Goal: Task Accomplishment & Management: Manage account settings

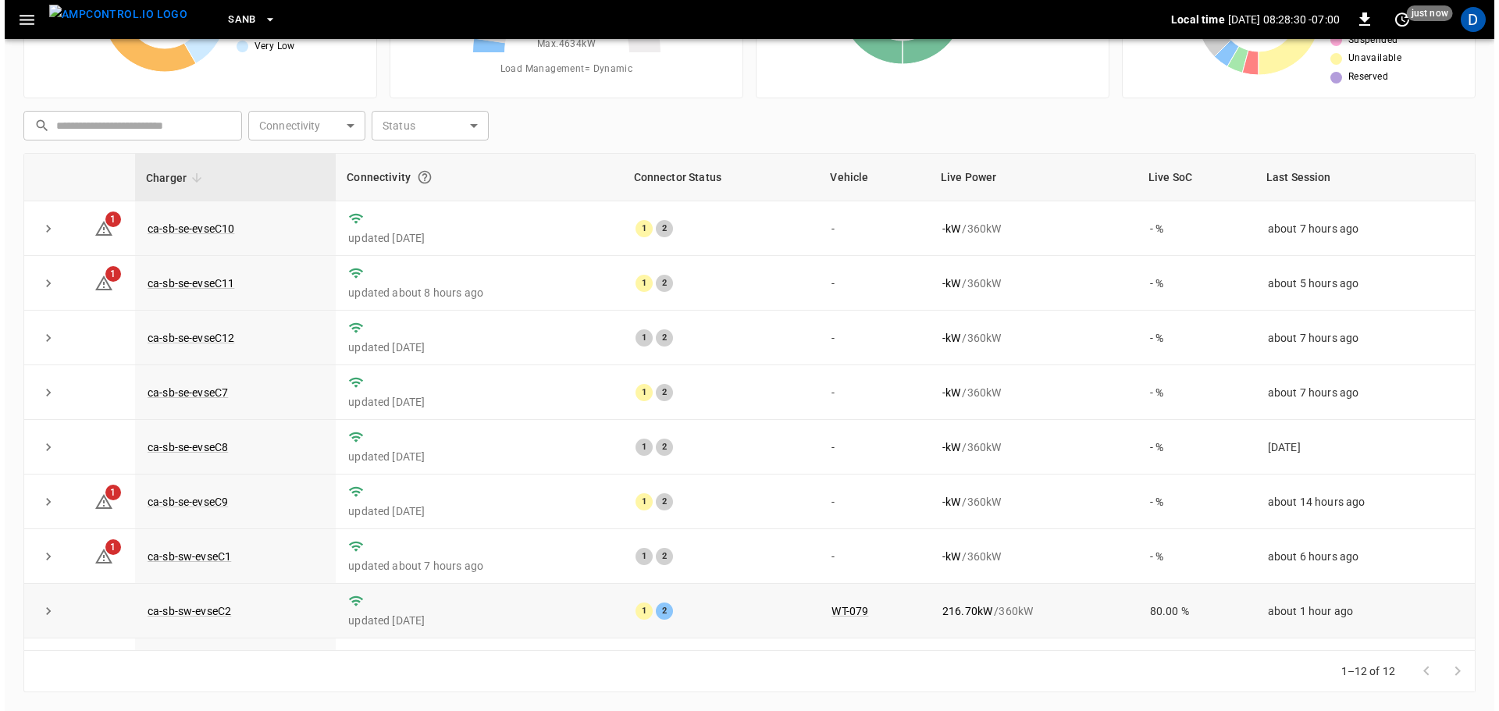
scroll to position [156, 0]
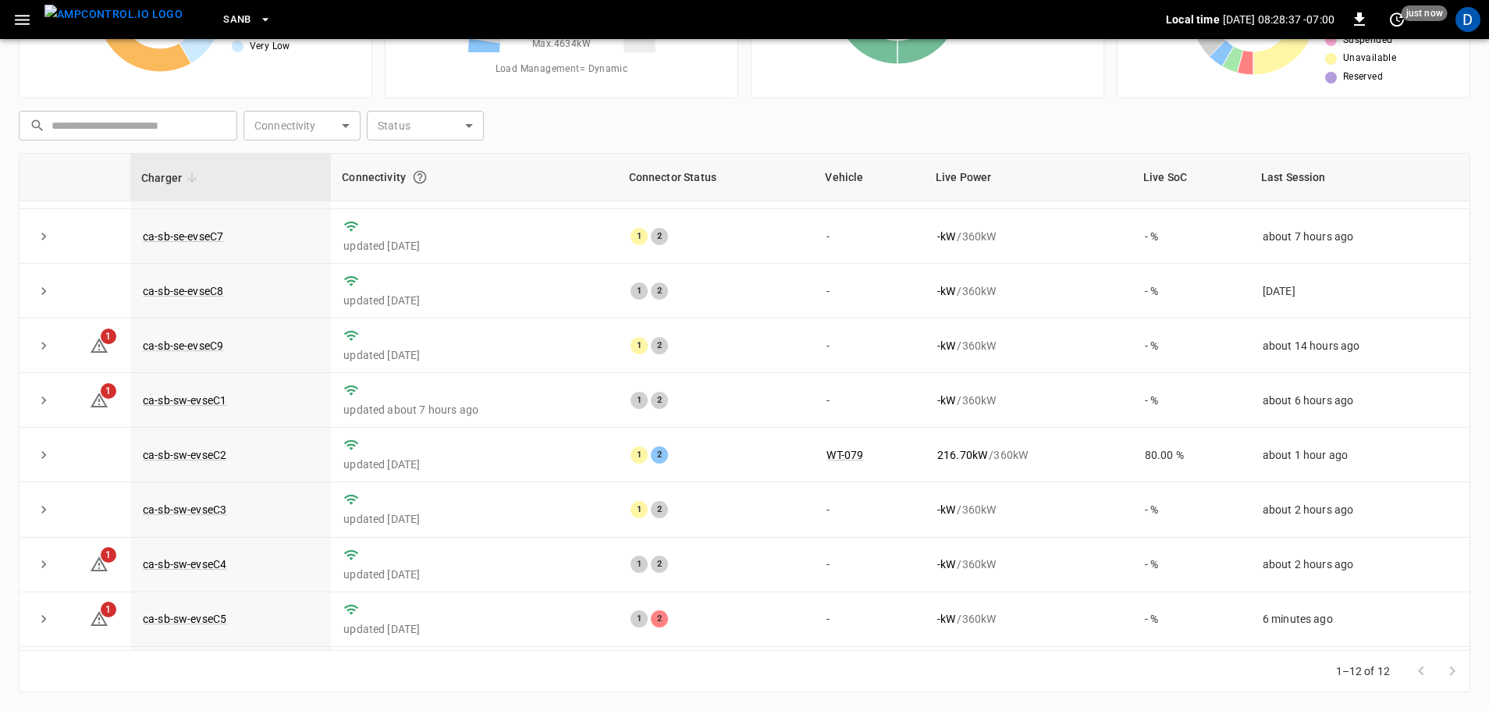
click at [223, 20] on button "SanB" at bounding box center [247, 20] width 61 height 30
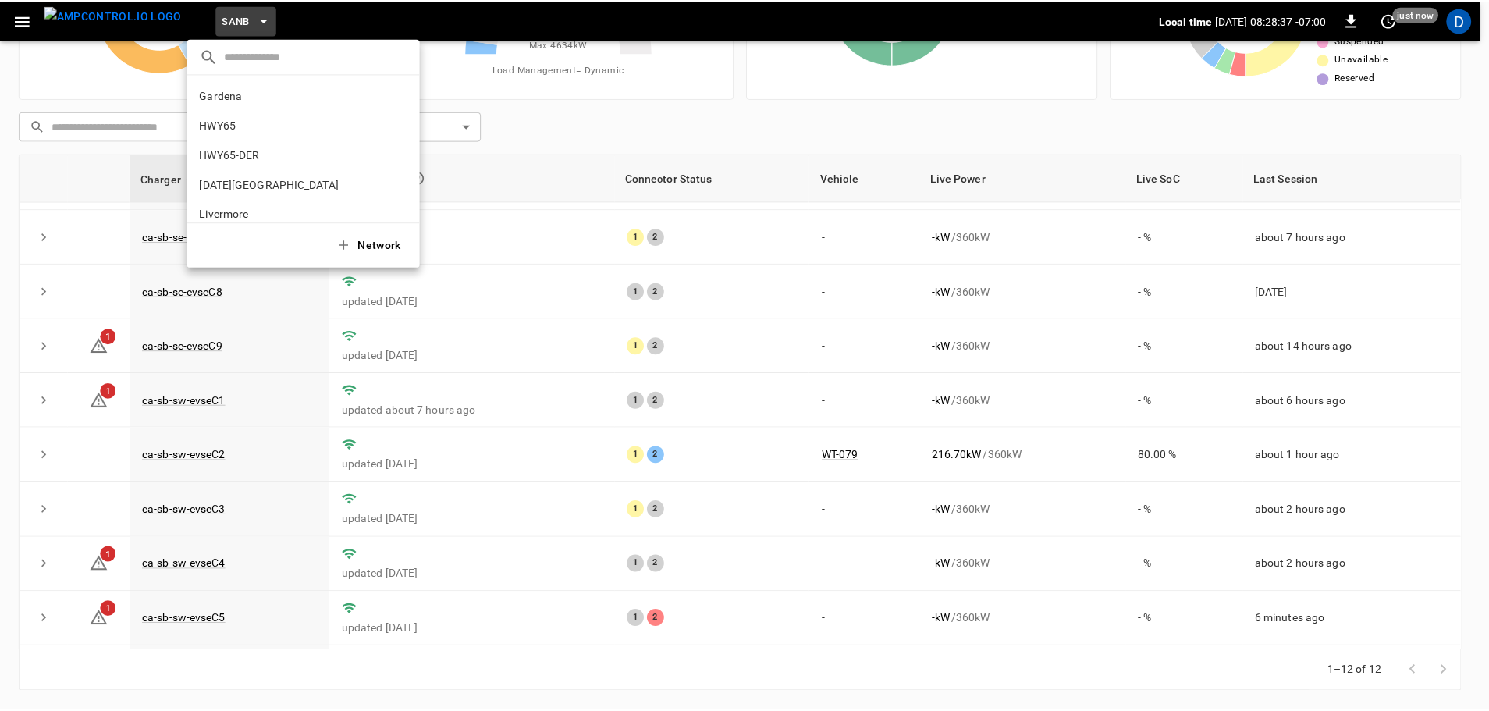
scroll to position [131, 0]
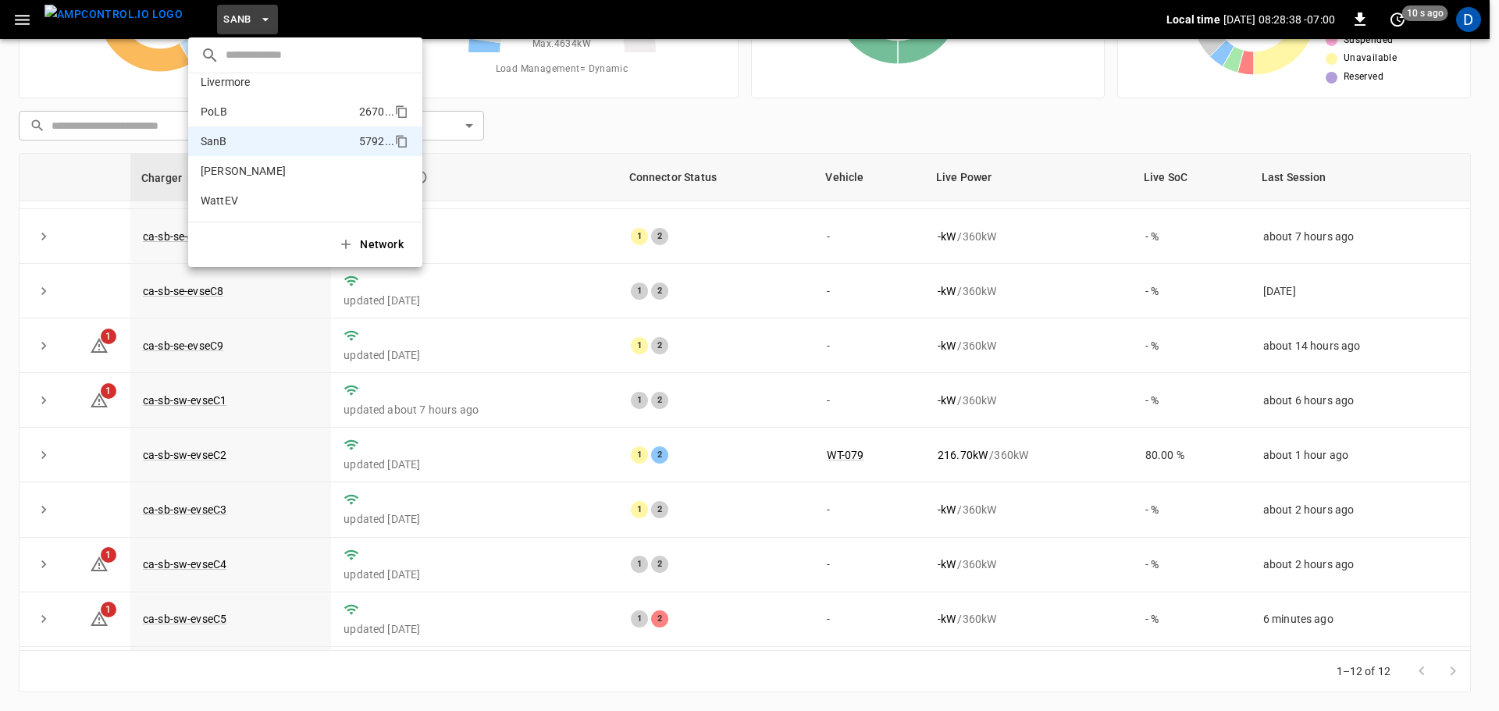
click at [230, 112] on li "PoLB 2670 ..." at bounding box center [305, 112] width 234 height 30
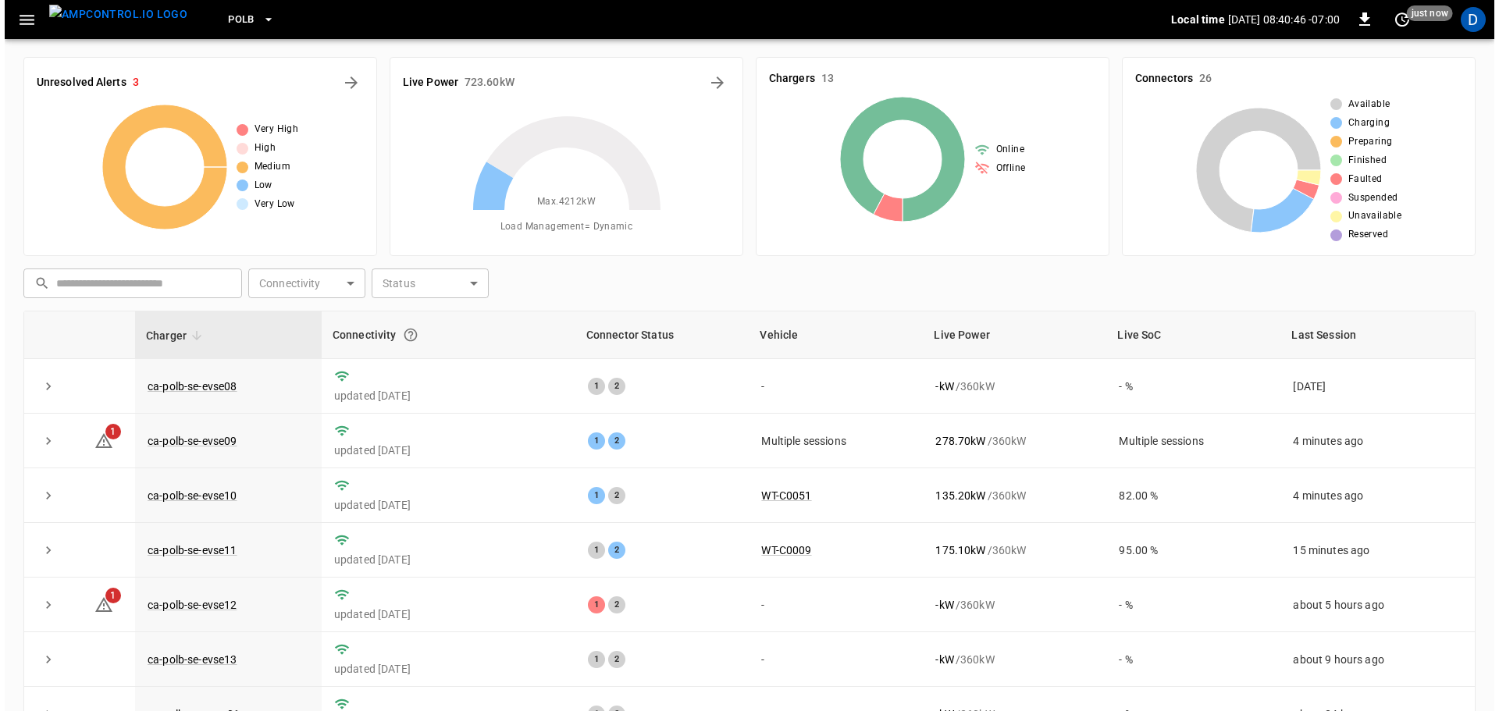
scroll to position [0, 0]
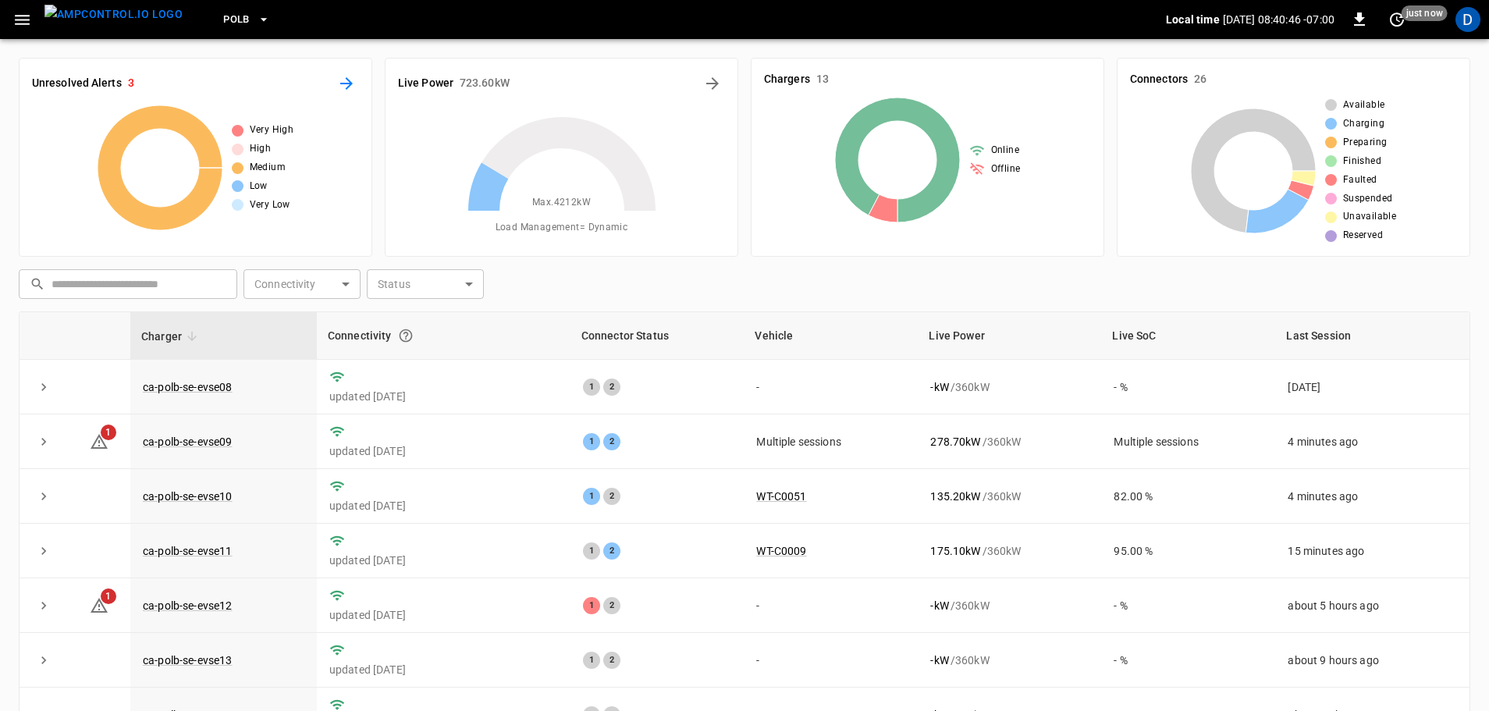
click at [352, 91] on icon "All Alerts" at bounding box center [346, 83] width 19 height 19
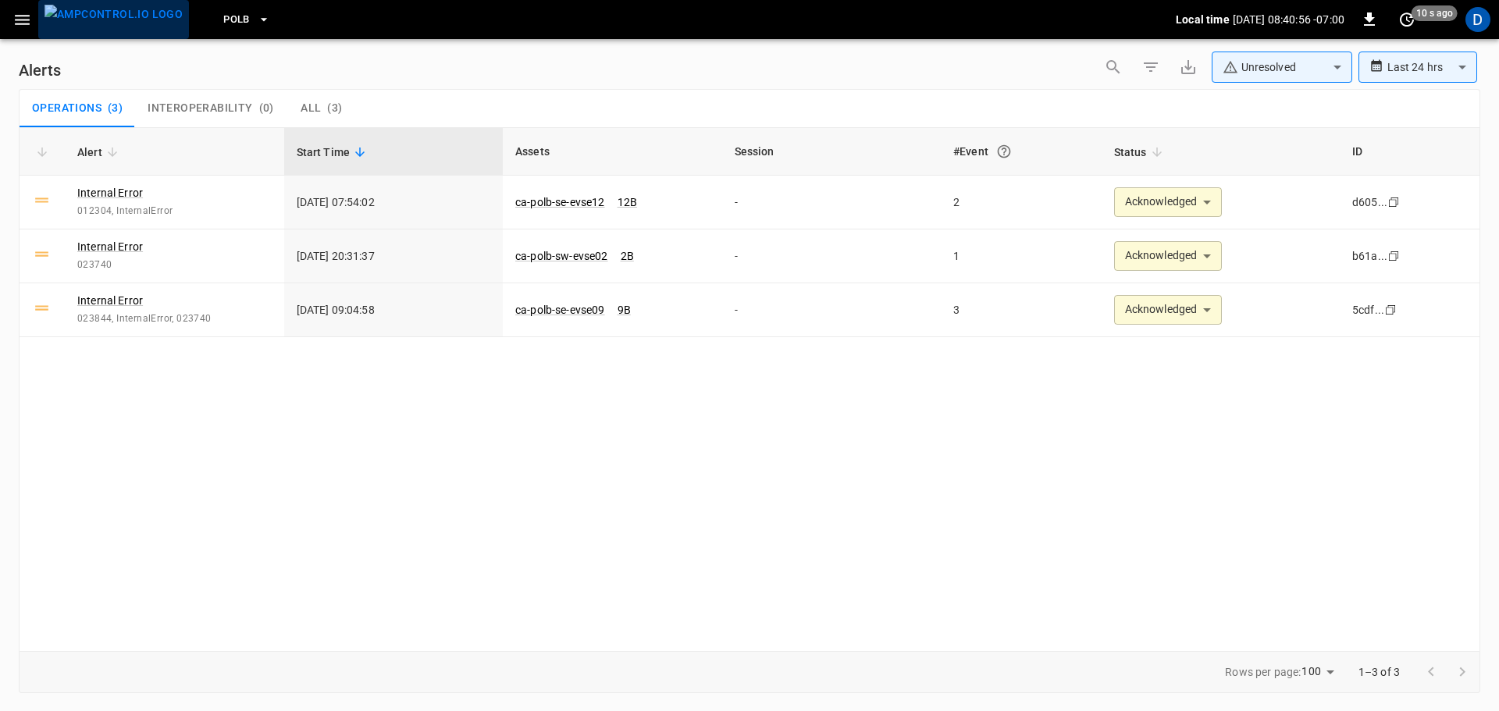
click at [147, 20] on img "menu" at bounding box center [113, 15] width 138 height 20
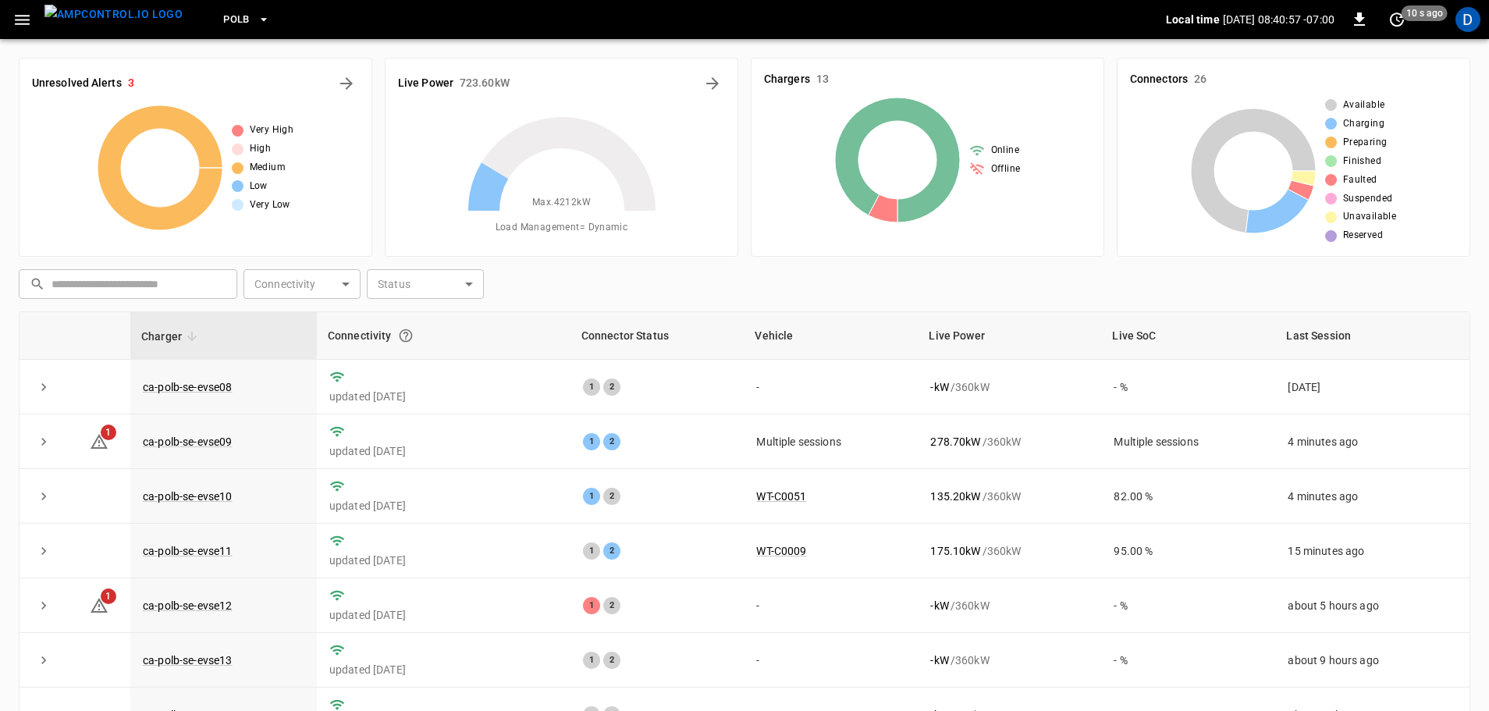
click at [223, 20] on span "PoLB" at bounding box center [236, 20] width 27 height 18
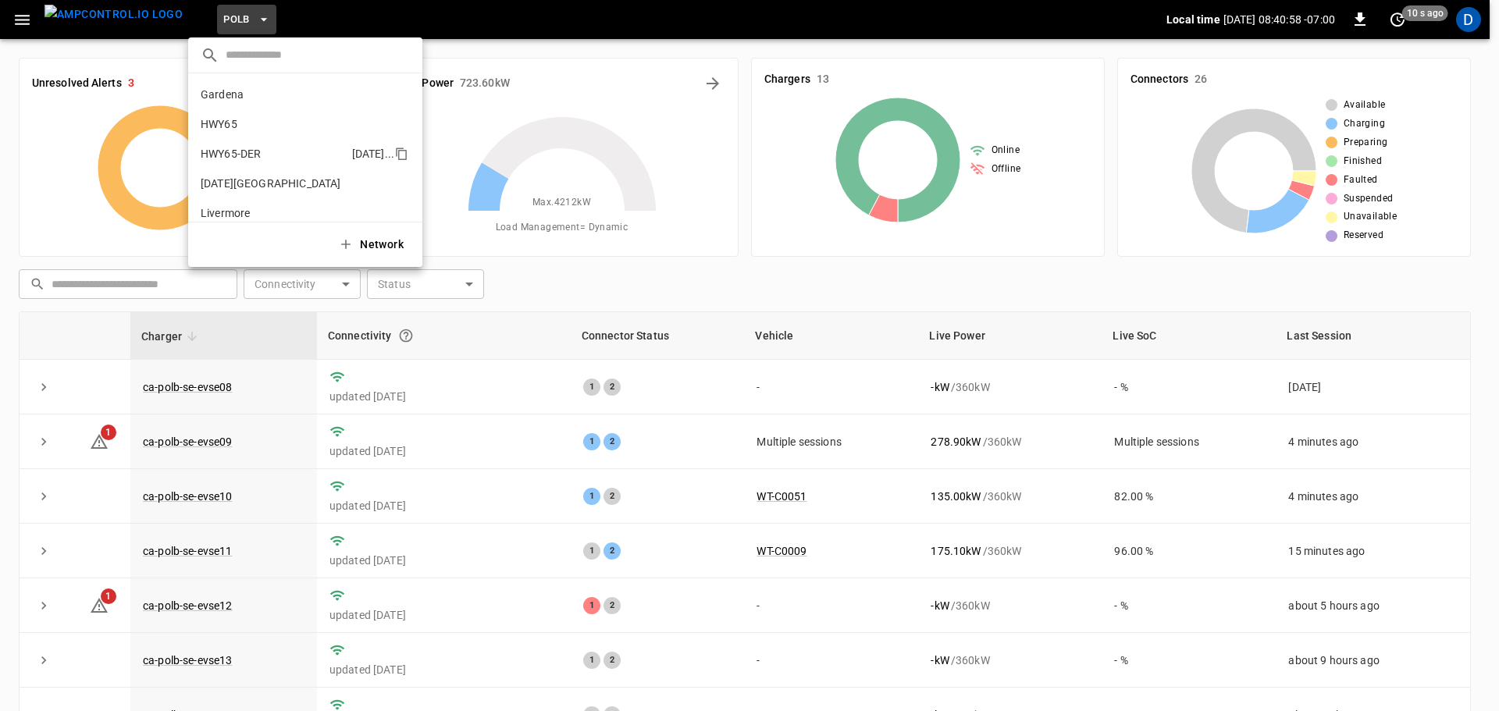
click at [251, 149] on p "HWY65-DER" at bounding box center [231, 154] width 60 height 16
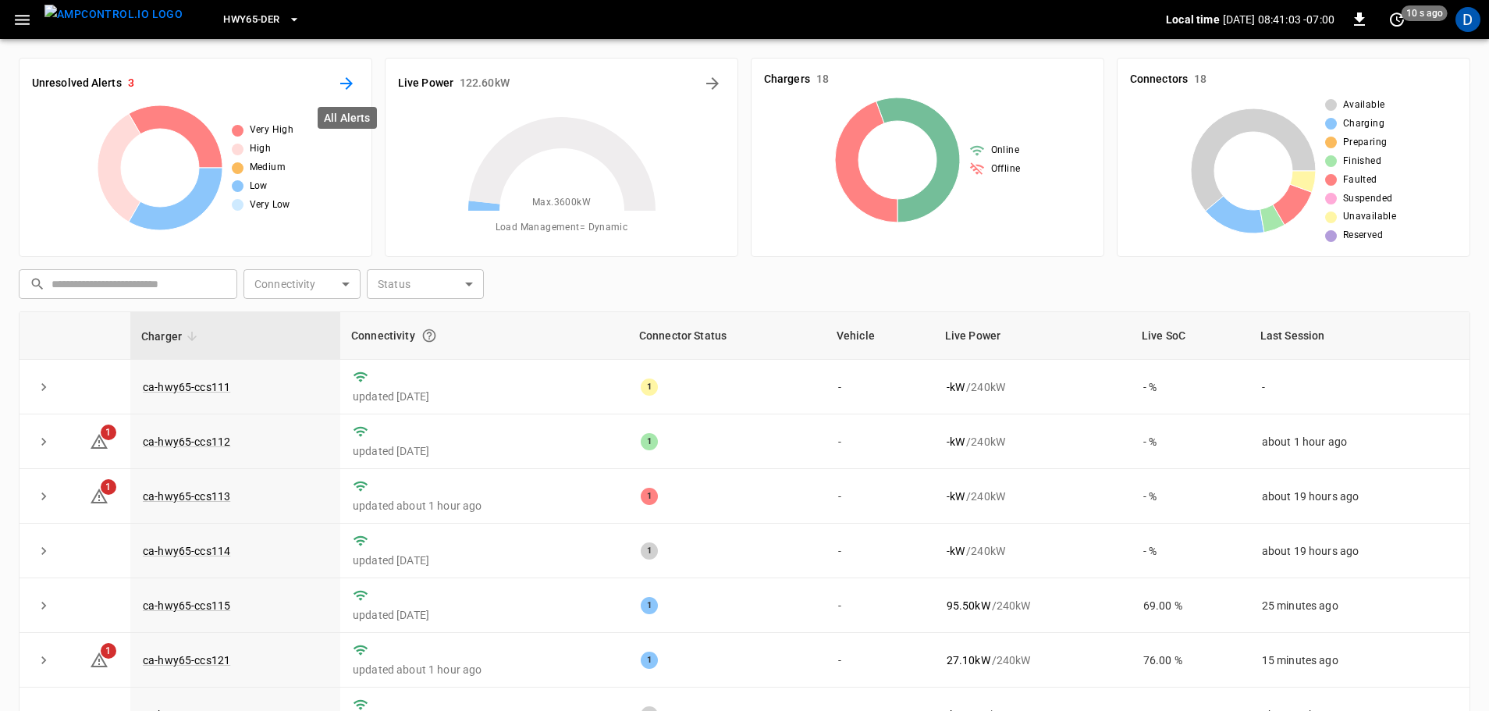
click at [345, 84] on icon "All Alerts" at bounding box center [346, 83] width 12 height 12
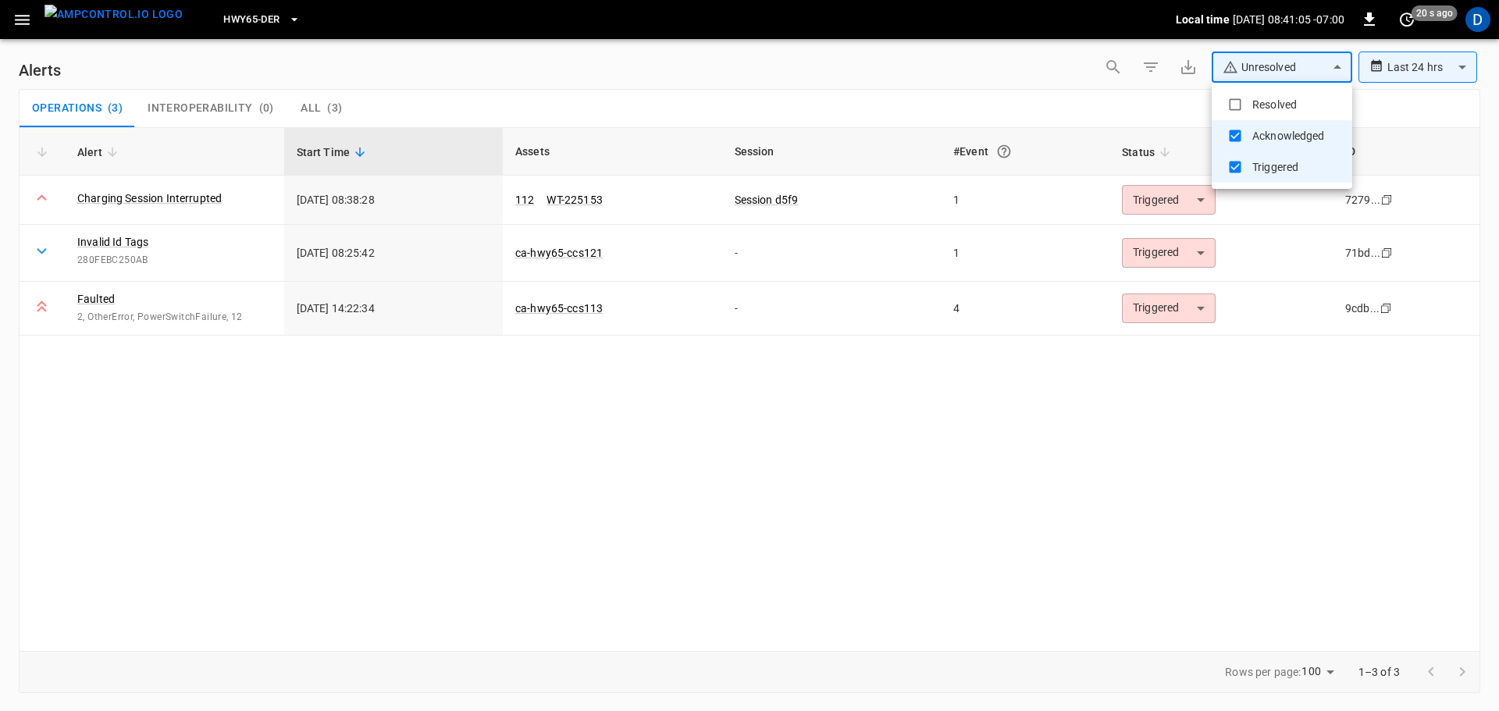
click at [1278, 79] on body "**********" at bounding box center [749, 353] width 1499 height 706
click at [1261, 105] on li "Resolved" at bounding box center [1281, 104] width 141 height 31
type input "**********"
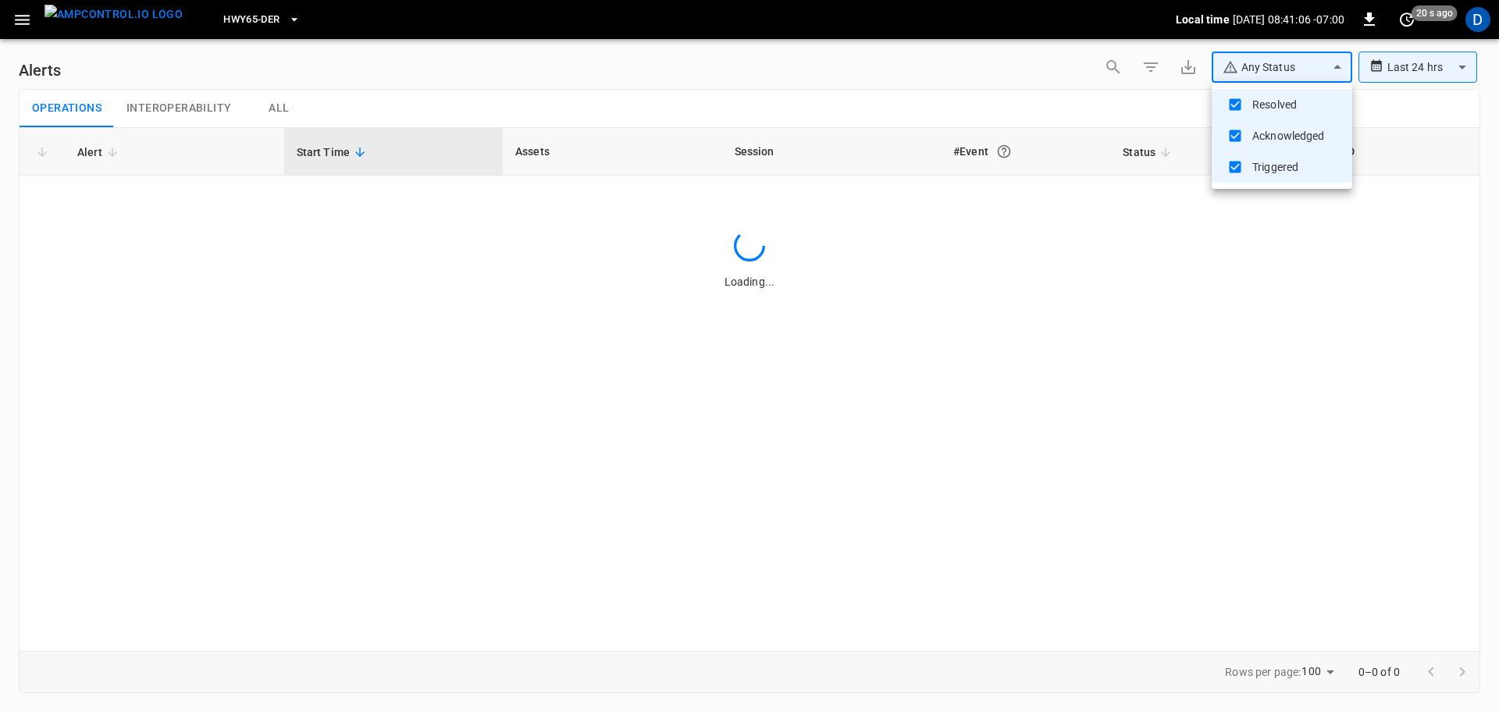
click at [1016, 103] on div at bounding box center [749, 355] width 1499 height 711
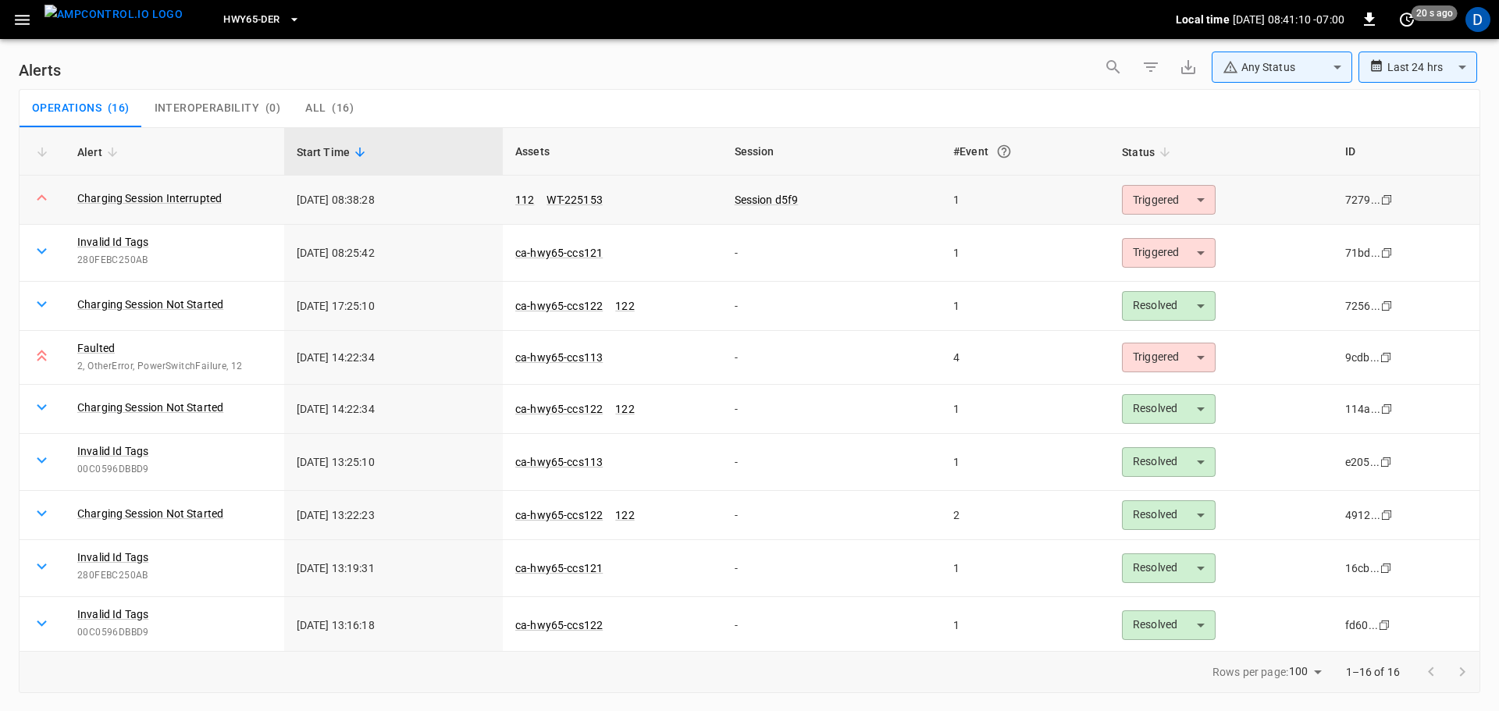
click at [1133, 199] on body "**********" at bounding box center [749, 353] width 1499 height 706
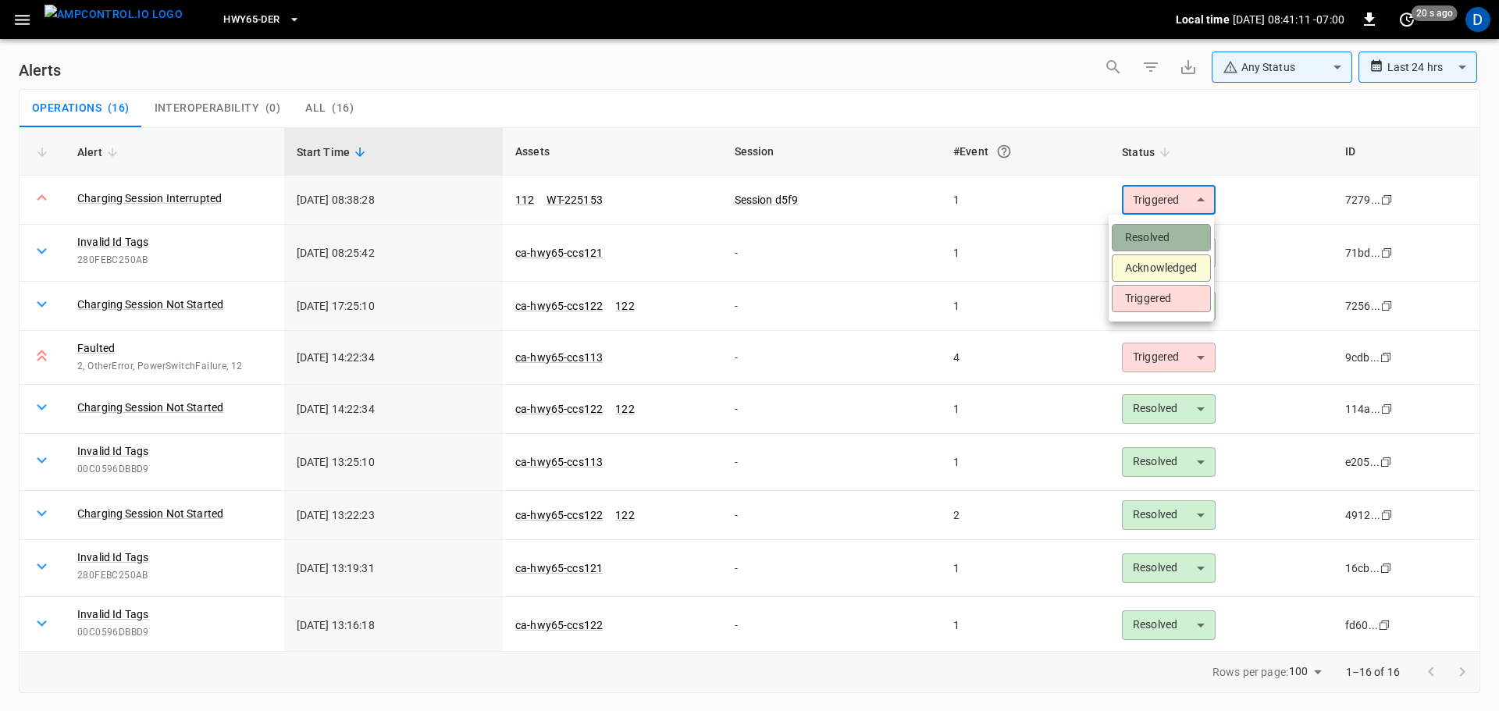
click at [1144, 226] on li "Resolved" at bounding box center [1161, 237] width 99 height 27
type input "********"
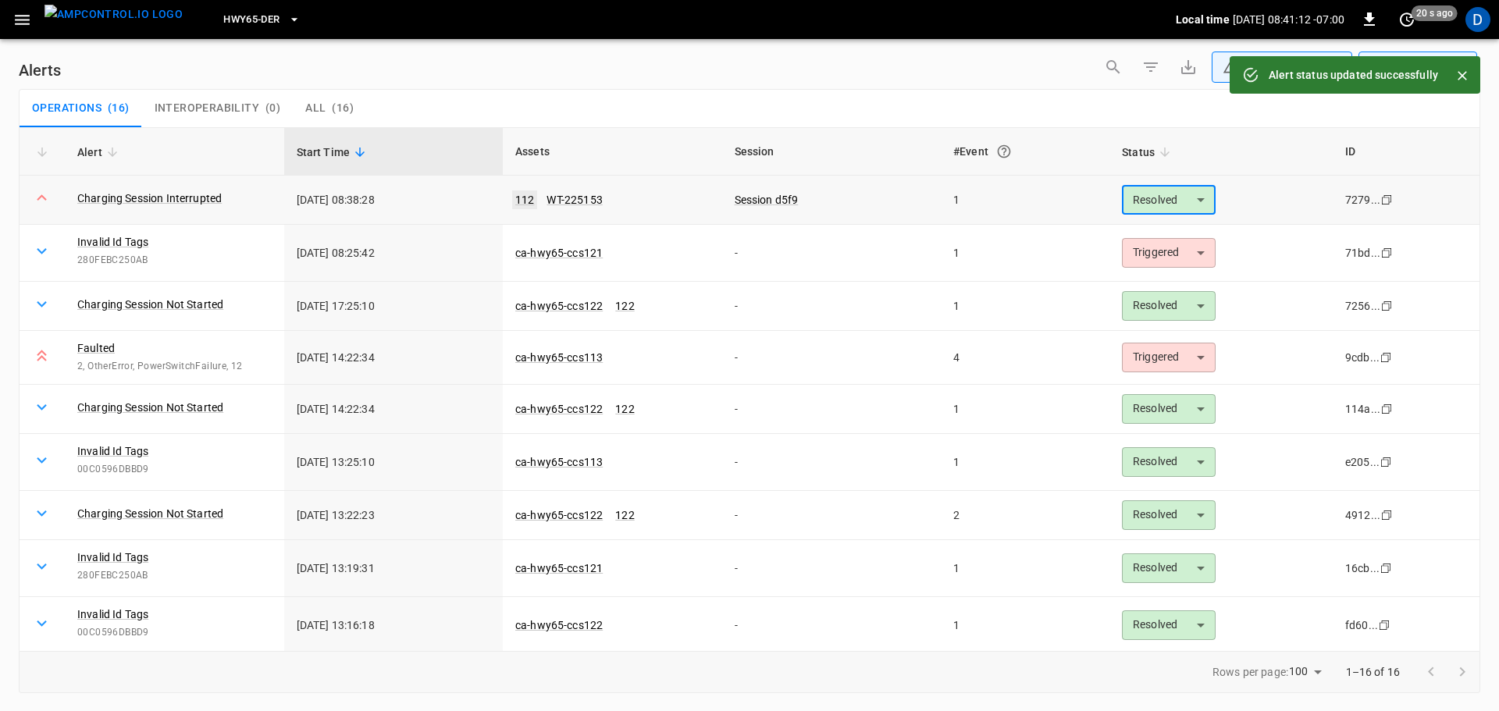
click at [523, 203] on link "112" at bounding box center [524, 199] width 25 height 19
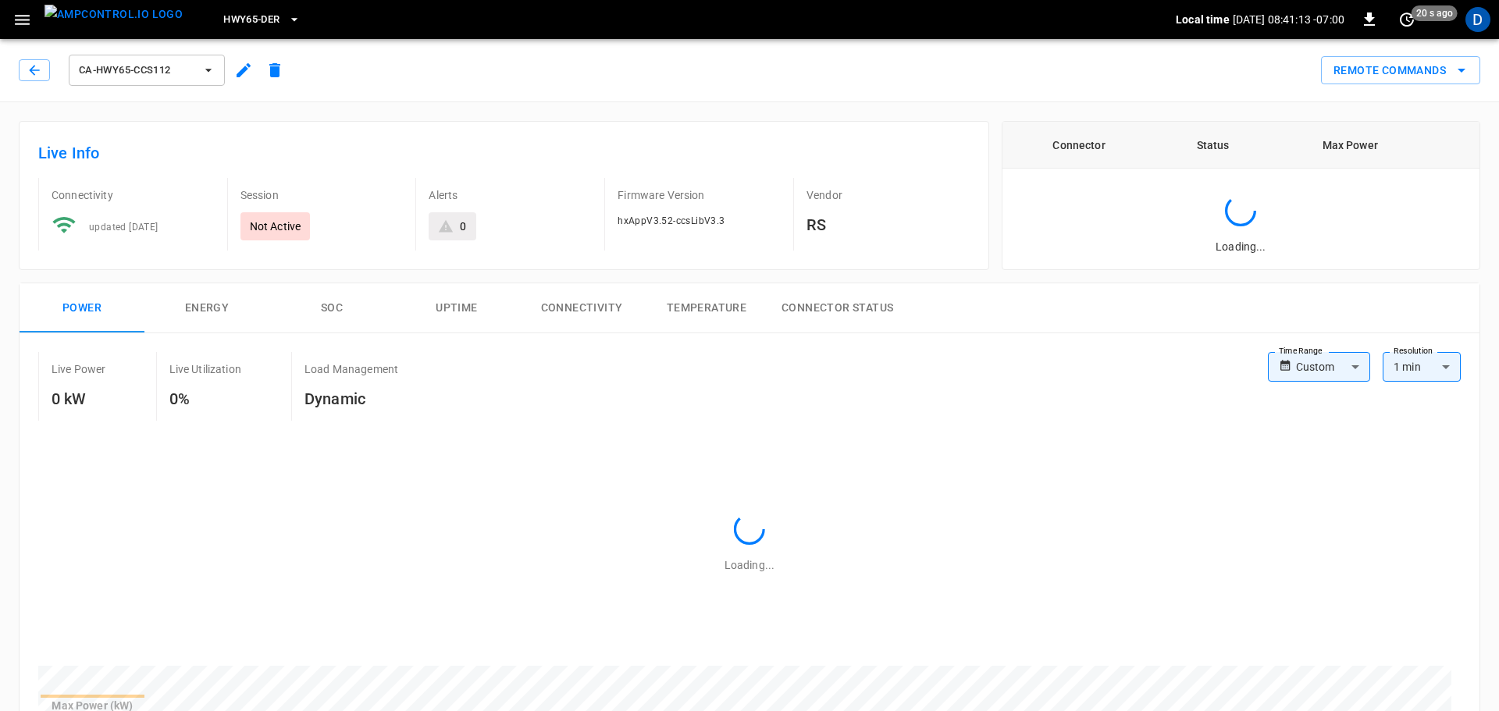
type input "**********"
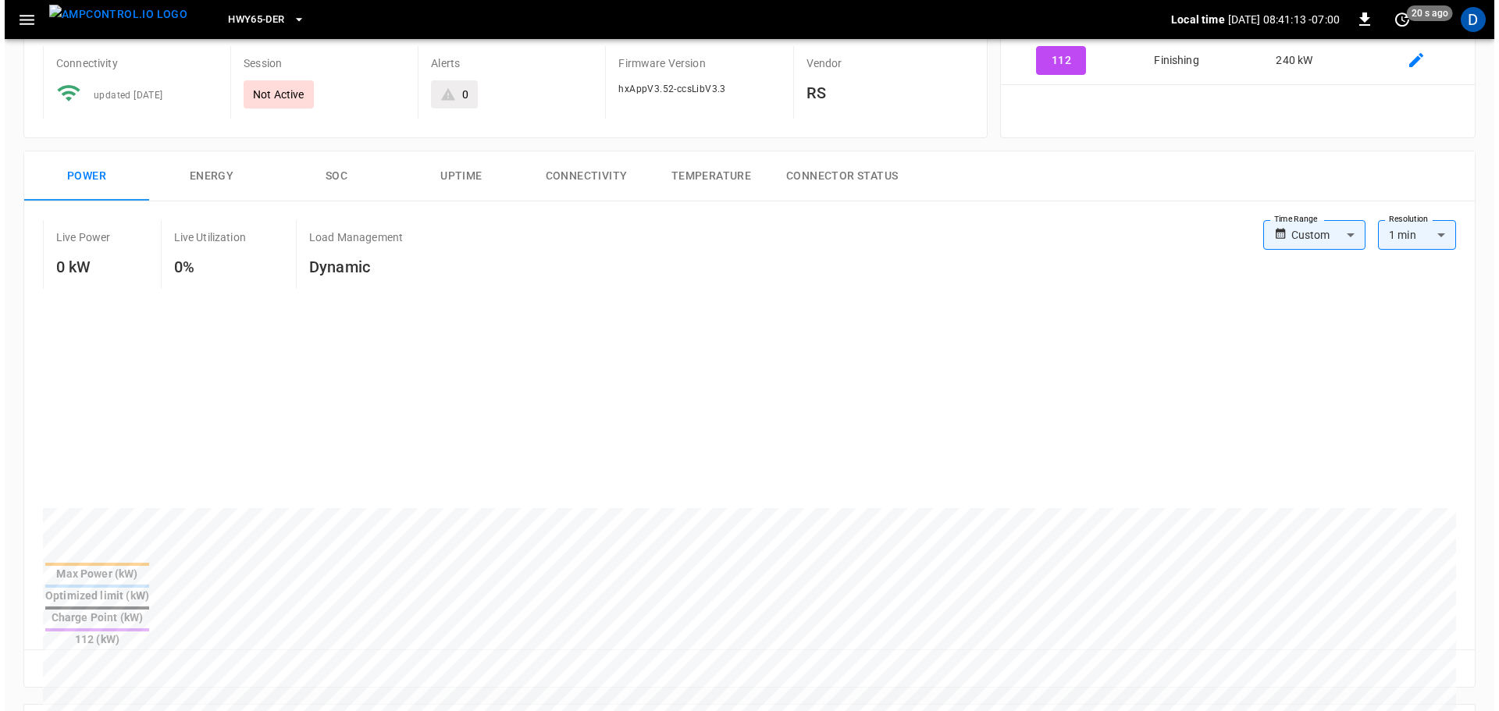
scroll to position [703, 0]
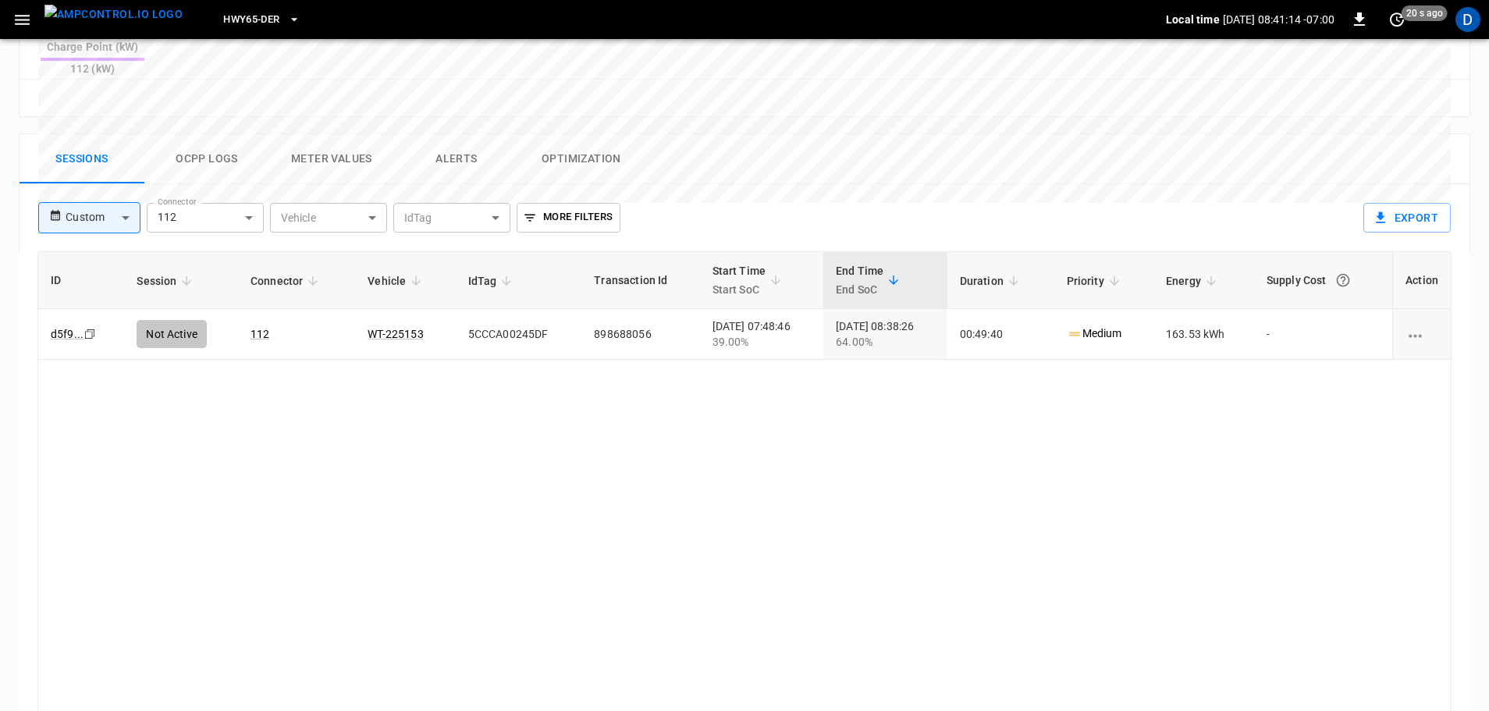
click at [195, 134] on button "Ocpp logs" at bounding box center [206, 159] width 125 height 50
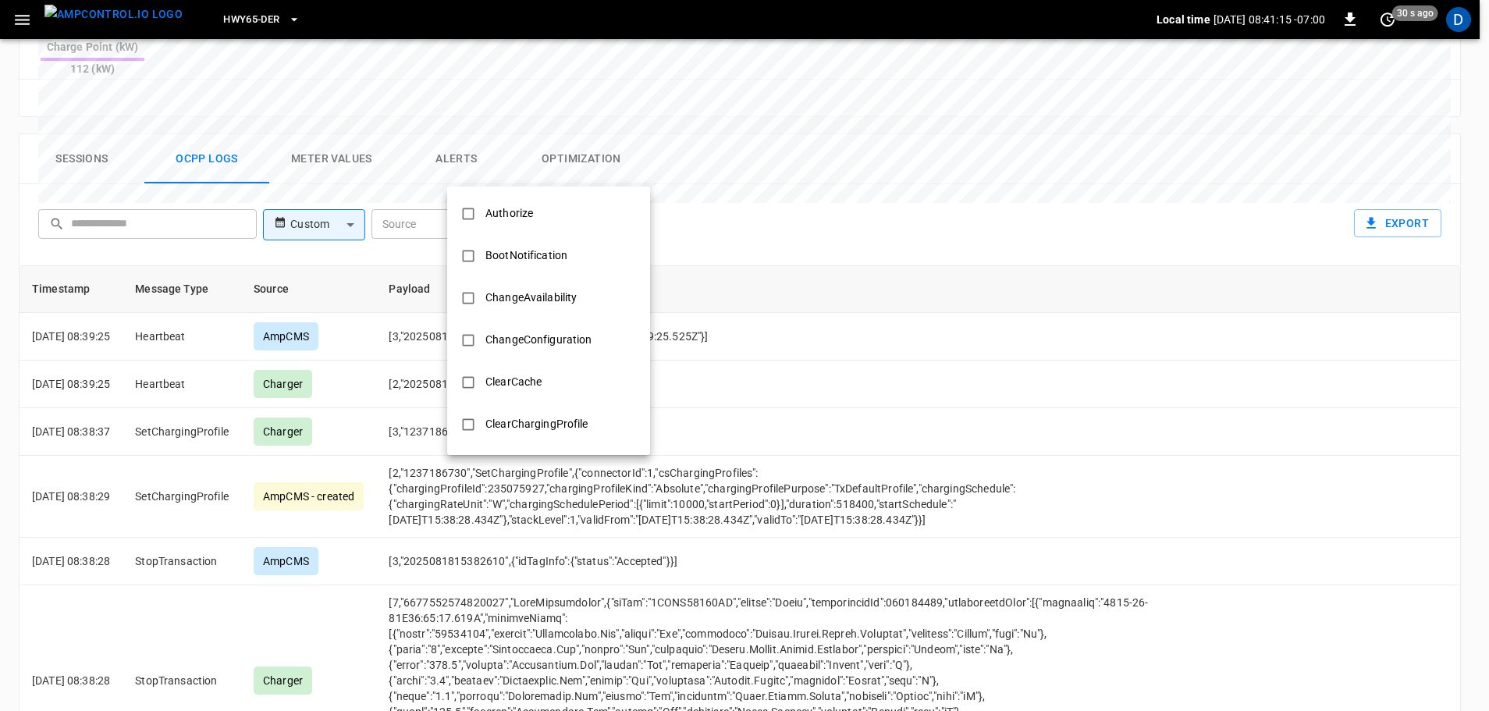
click at [556, 183] on body "HWY65-DER Local time [DATE] 08:41:15 -07:00 0 30 s ago D ca-hwy65-ccs112 Remote…" at bounding box center [744, 60] width 1489 height 1527
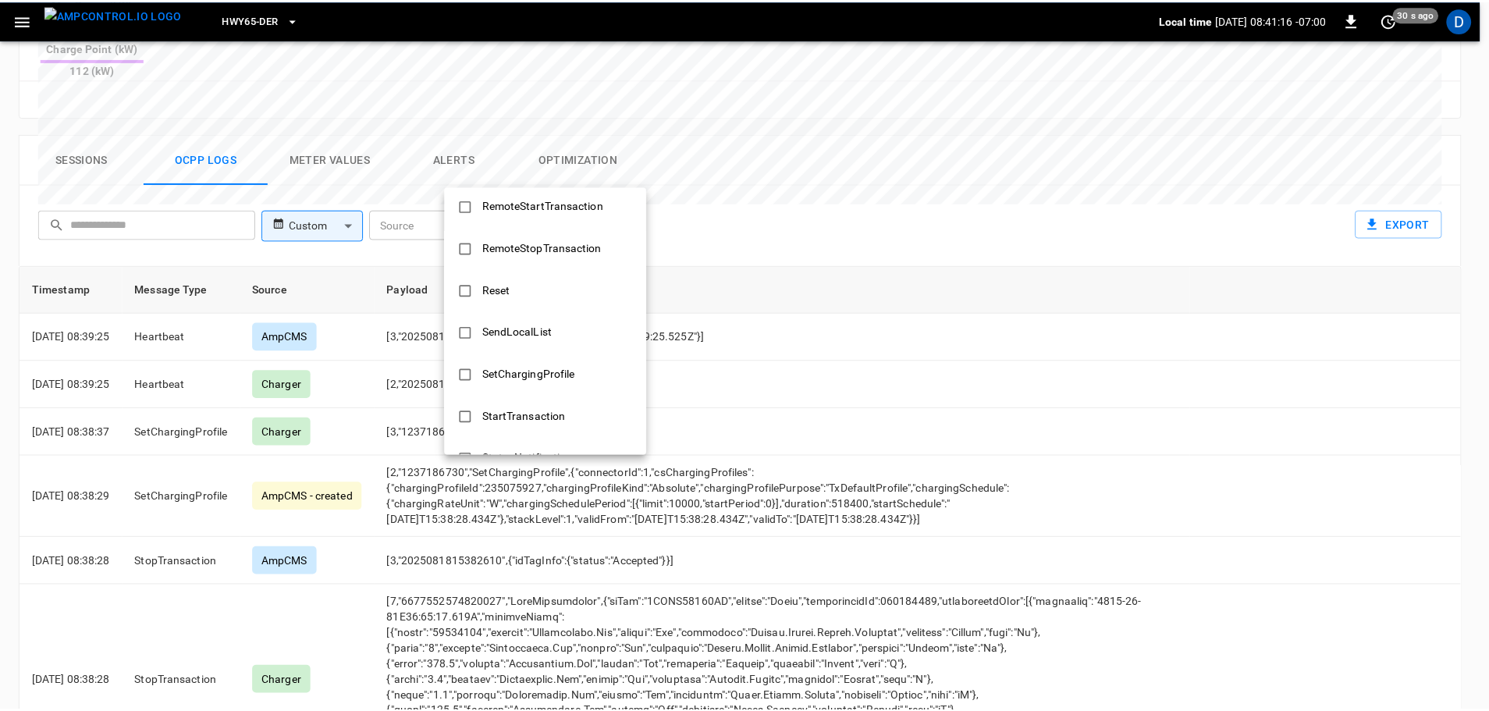
scroll to position [756, 0]
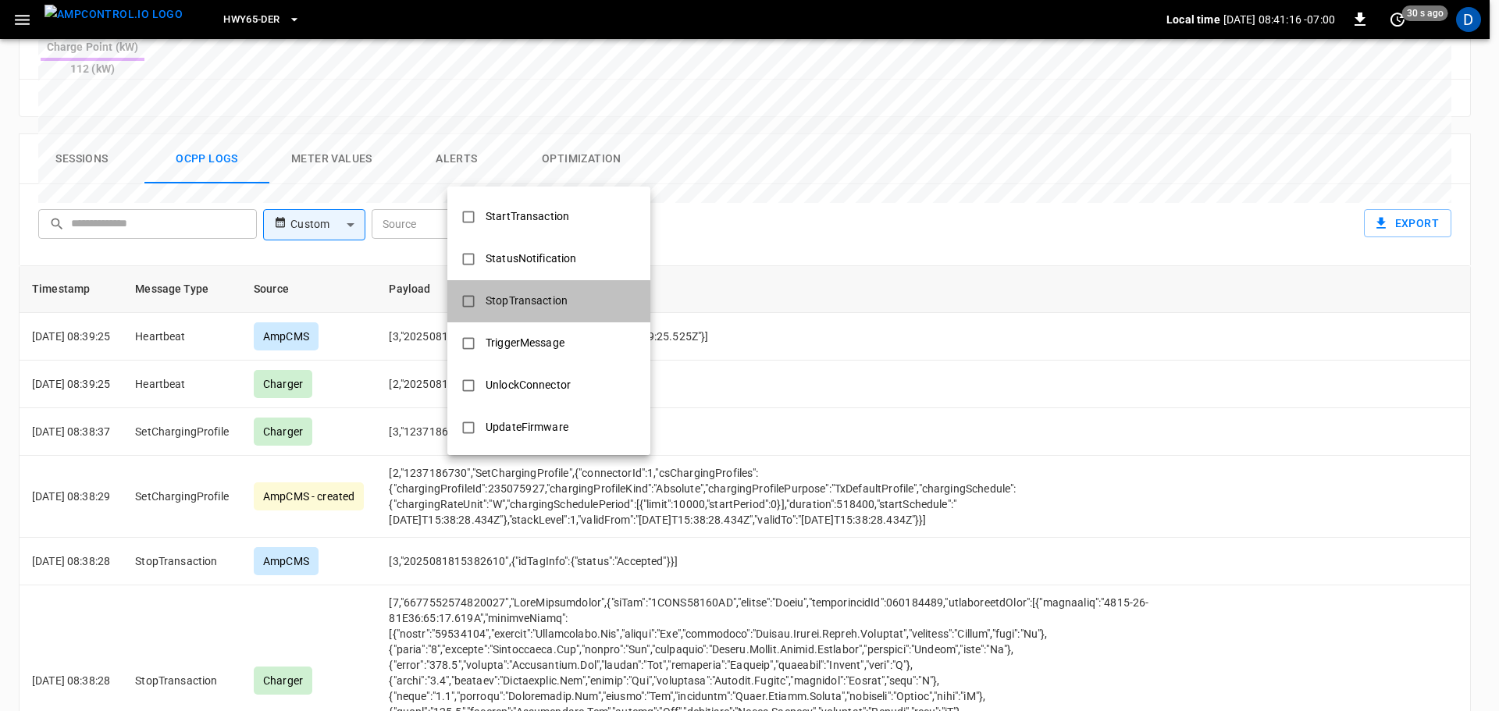
click at [541, 313] on div "StopTransaction" at bounding box center [526, 300] width 101 height 29
type input "**********"
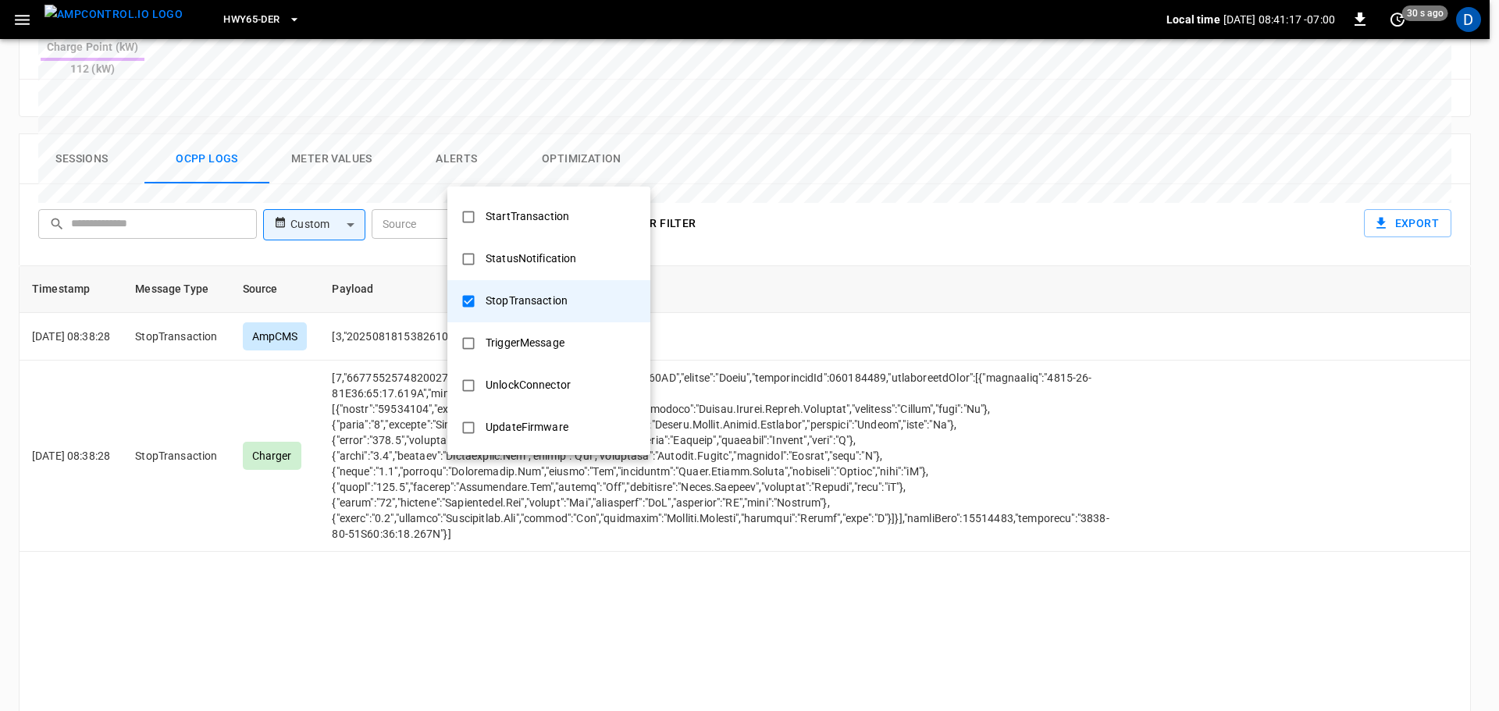
click at [849, 436] on div at bounding box center [749, 355] width 1499 height 711
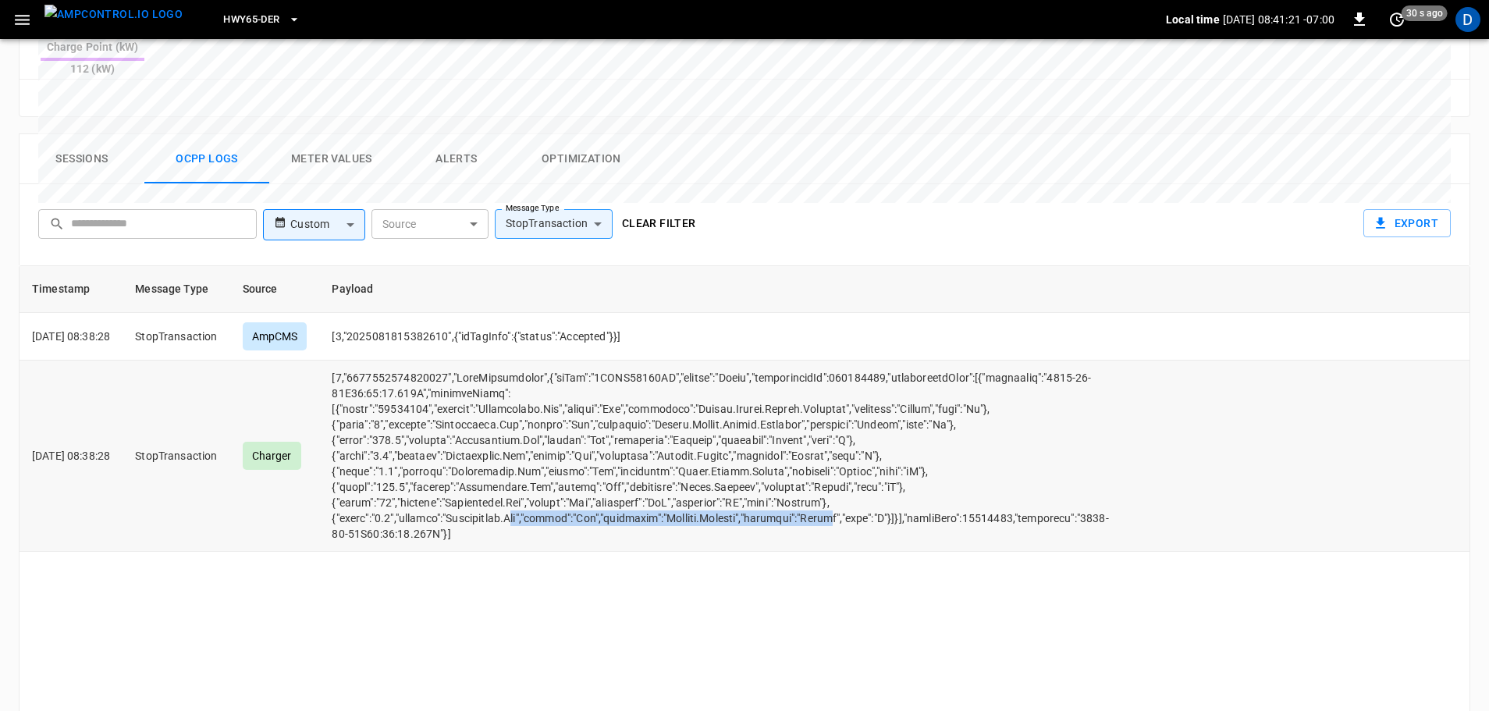
drag, startPoint x: 540, startPoint y: 464, endPoint x: 857, endPoint y: 464, distance: 316.9
click at [857, 464] on td "opcc-messages-table" at bounding box center [720, 456] width 802 height 191
click at [936, 480] on td "opcc-messages-table" at bounding box center [720, 456] width 802 height 191
drag, startPoint x: 678, startPoint y: 174, endPoint x: 86, endPoint y: 5, distance: 616.0
click at [678, 209] on button "Clear filter" at bounding box center [659, 223] width 87 height 29
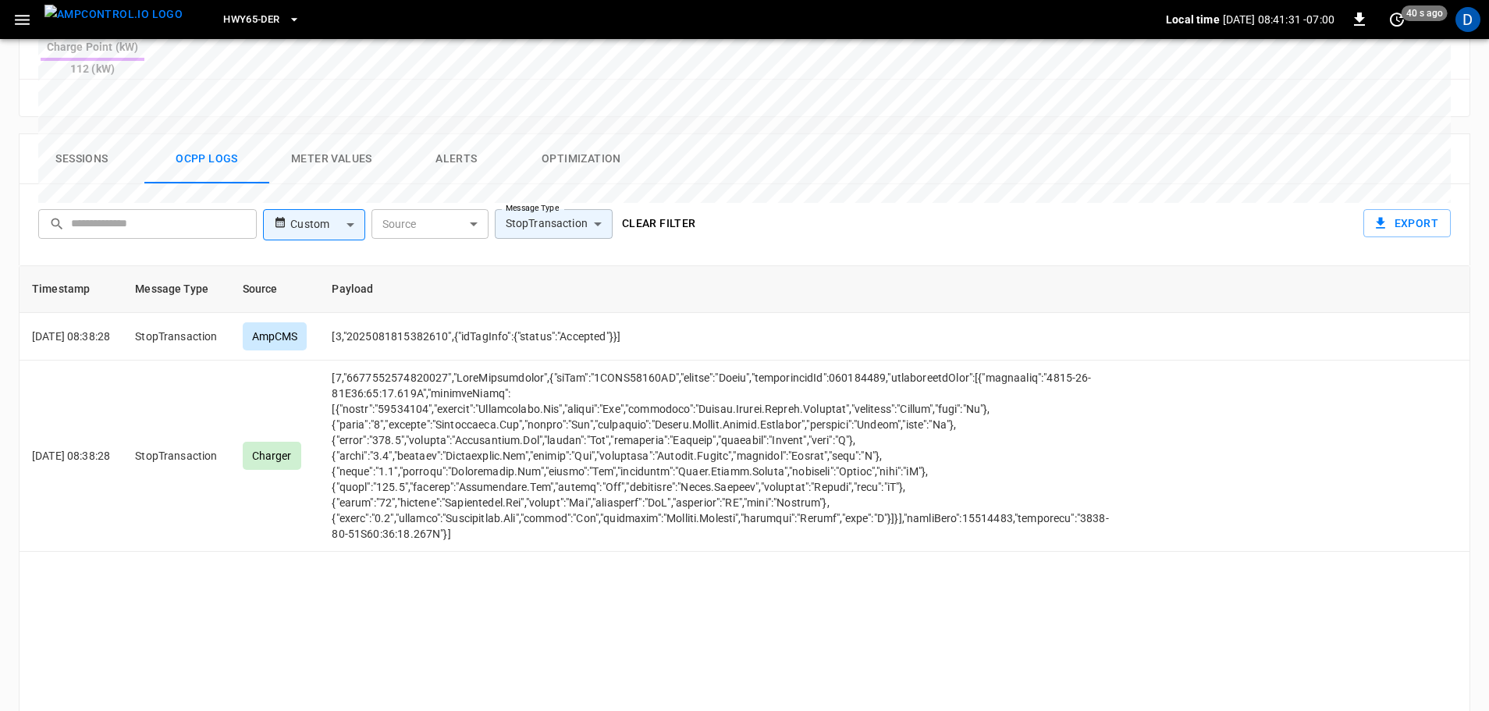
click at [80, 24] on img "menu" at bounding box center [113, 15] width 138 height 20
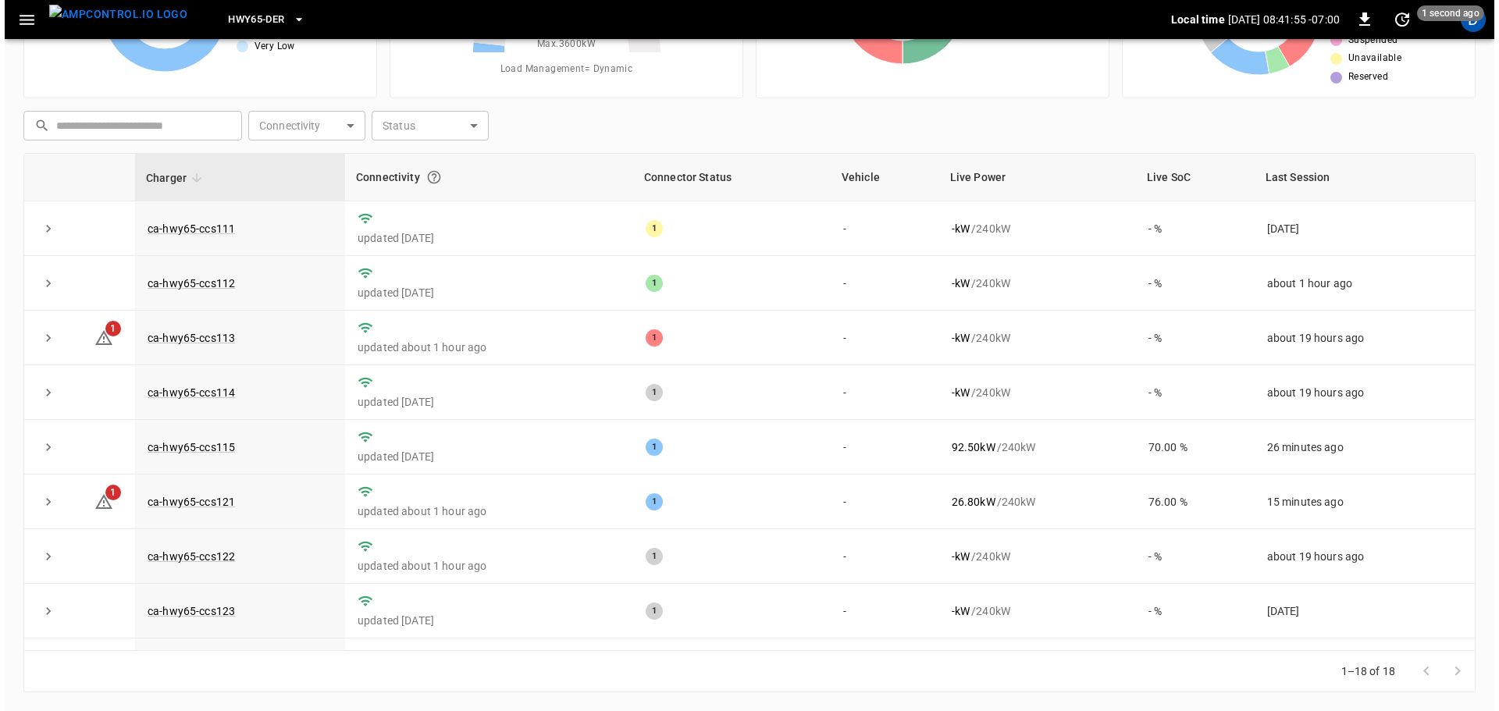
scroll to position [158, 0]
click at [243, 21] on span "HWY65-DER" at bounding box center [251, 20] width 56 height 18
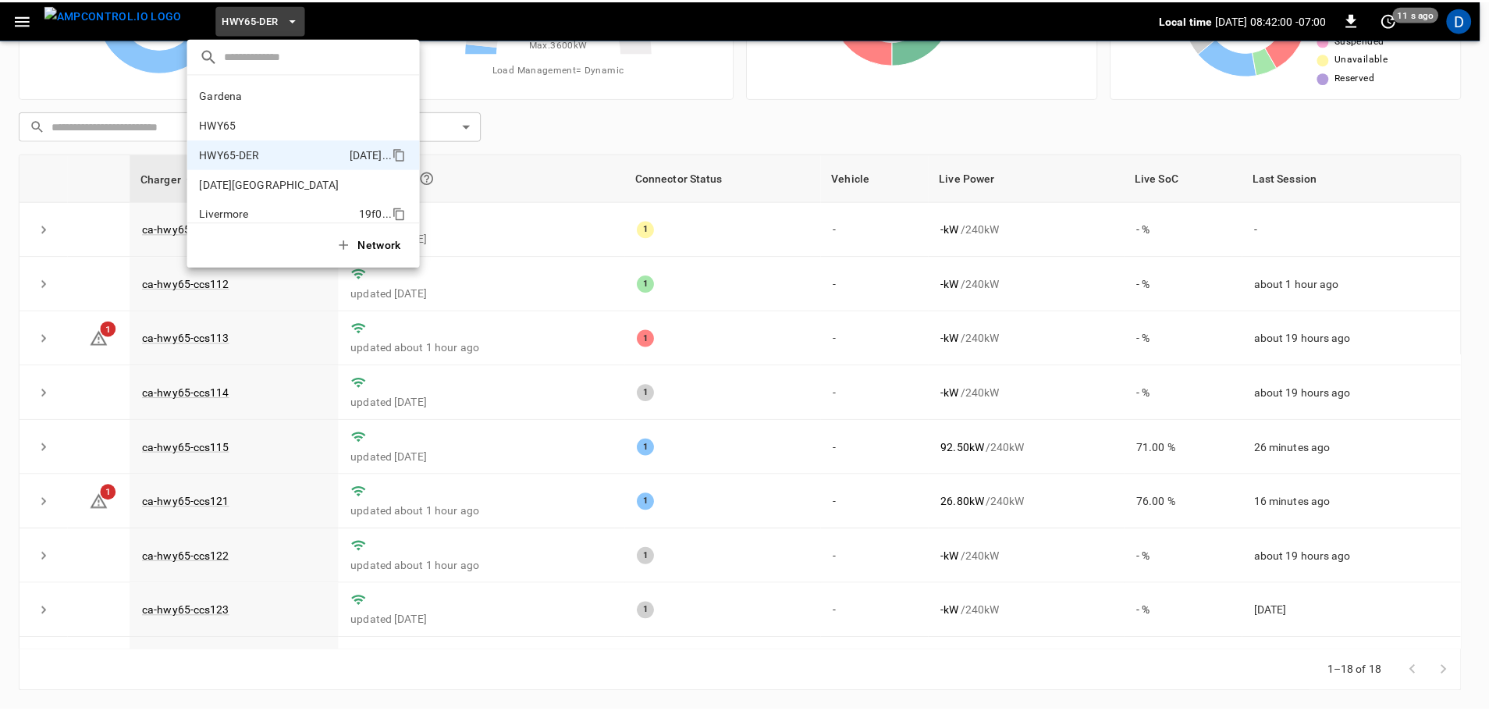
scroll to position [55, 0]
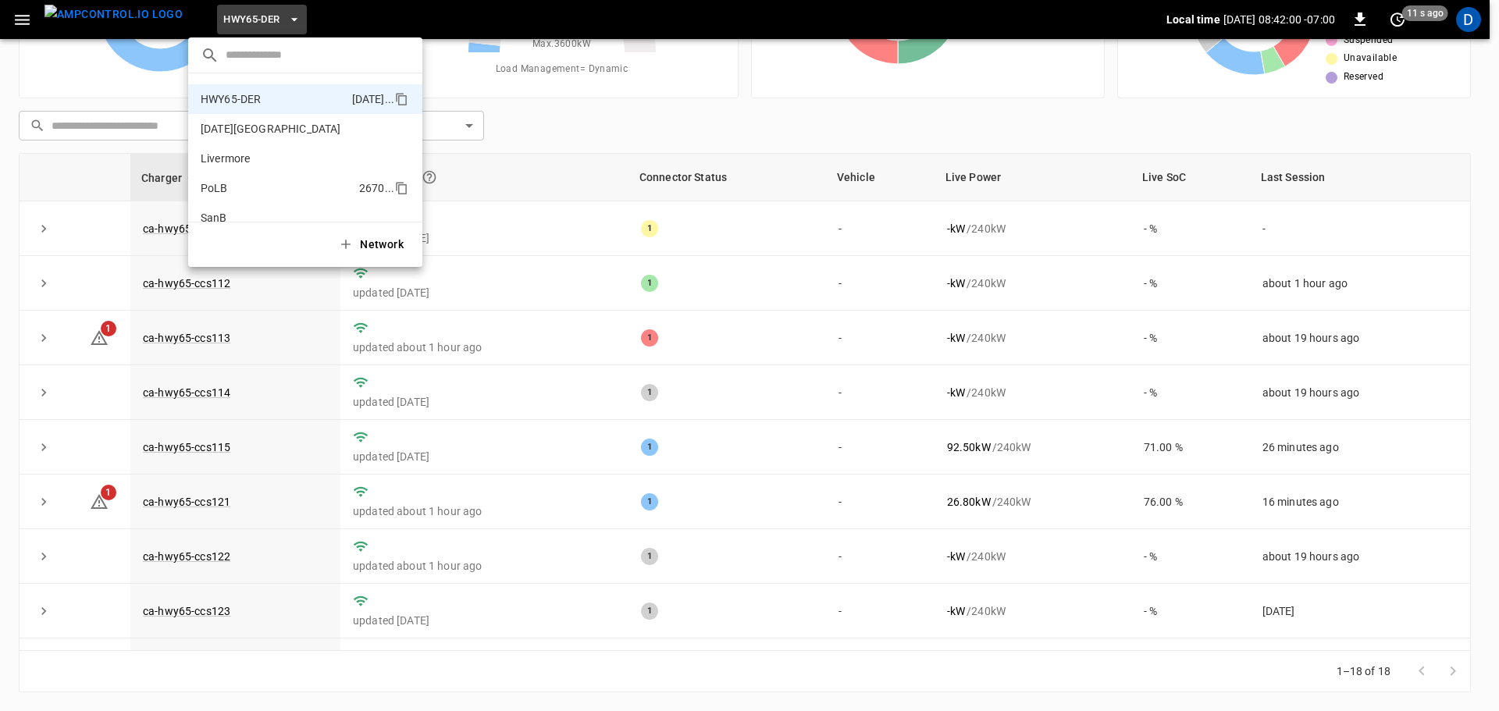
click at [223, 194] on p "PoLB" at bounding box center [214, 188] width 27 height 16
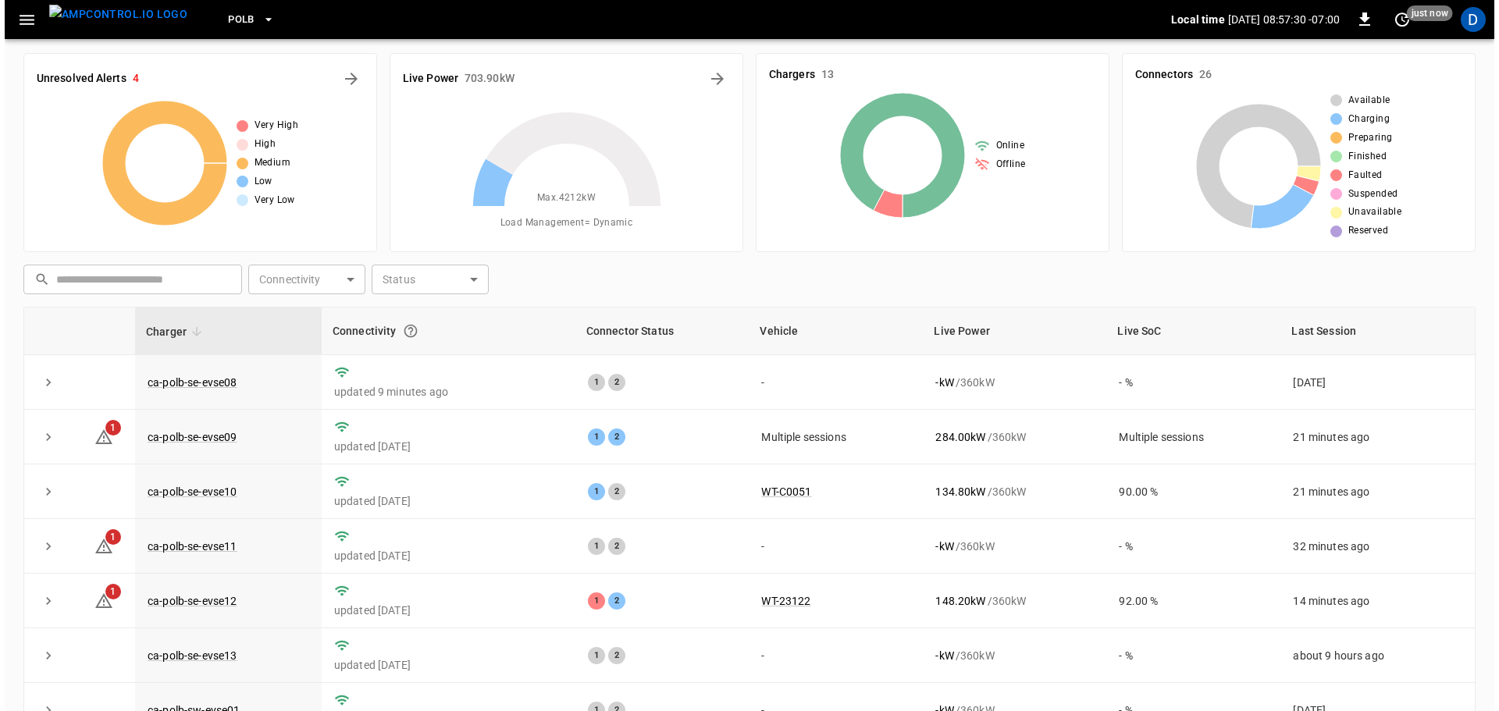
scroll to position [0, 0]
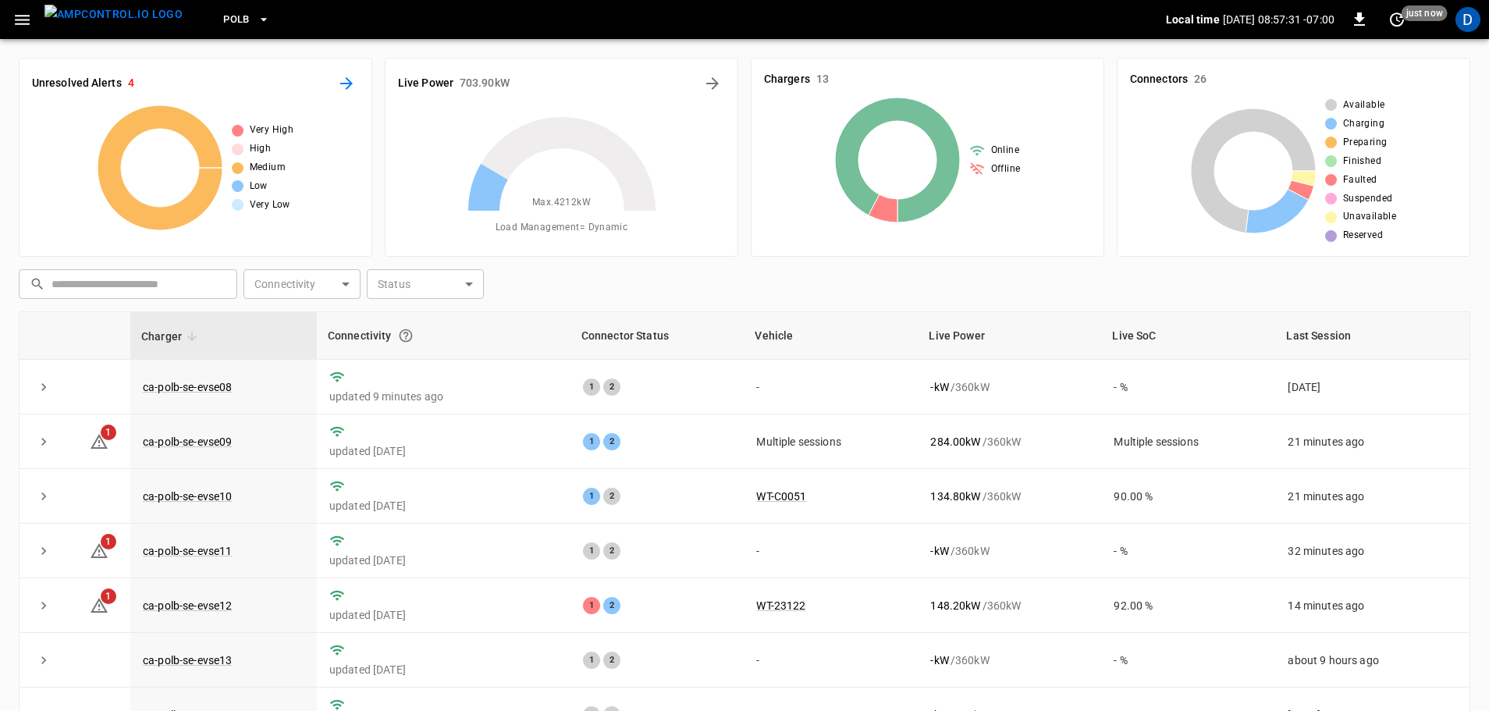
click at [347, 83] on icon "All Alerts" at bounding box center [346, 83] width 12 height 12
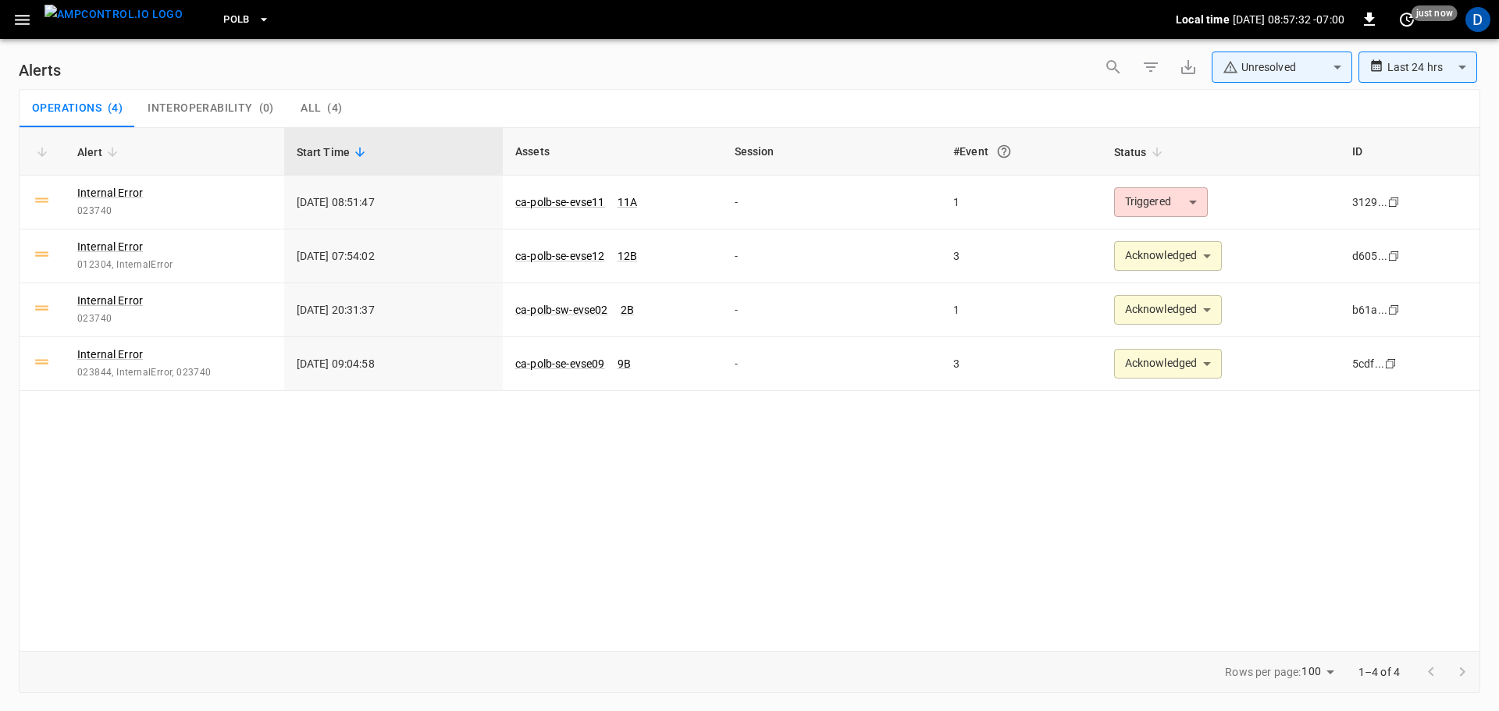
click at [1264, 66] on body "**********" at bounding box center [749, 353] width 1499 height 706
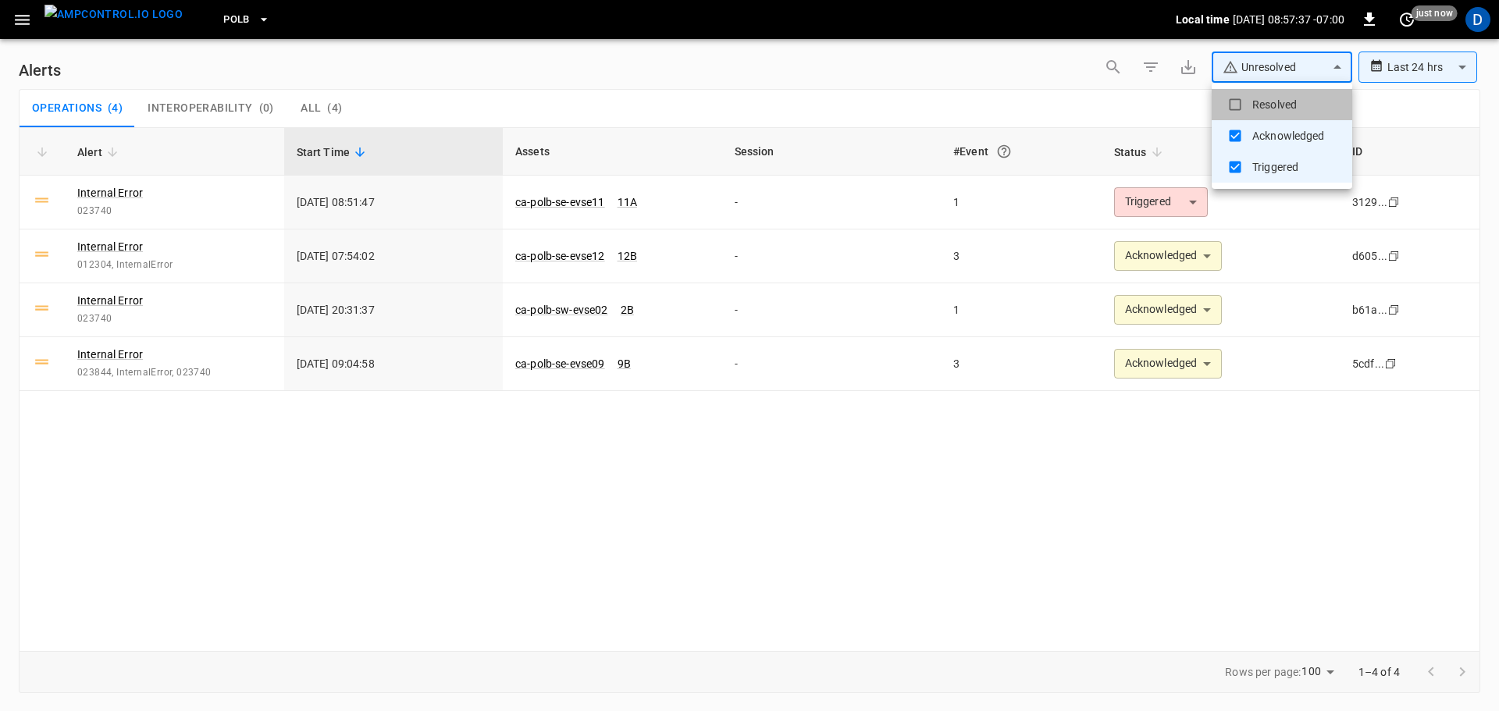
click at [1260, 98] on li "Resolved" at bounding box center [1281, 104] width 141 height 31
type input "**********"
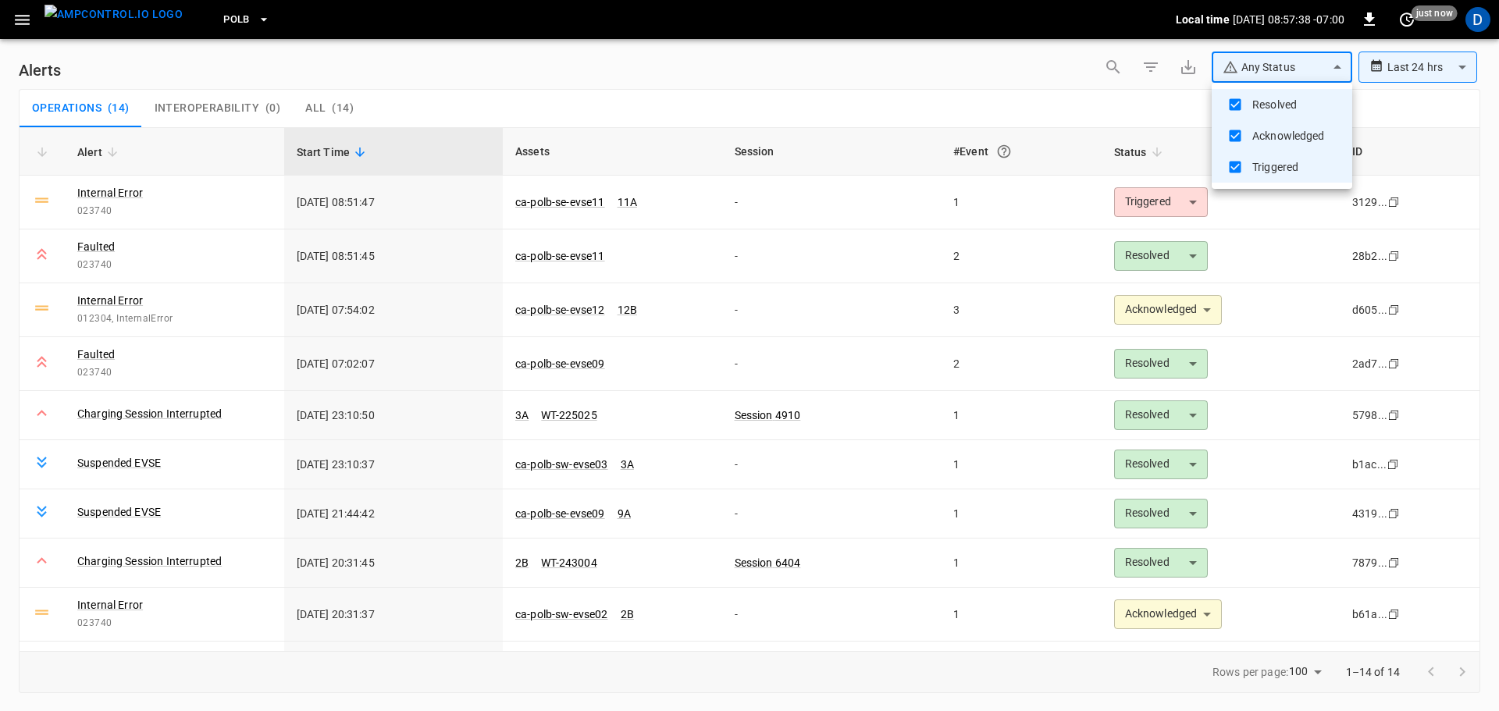
click at [996, 96] on div at bounding box center [749, 355] width 1499 height 711
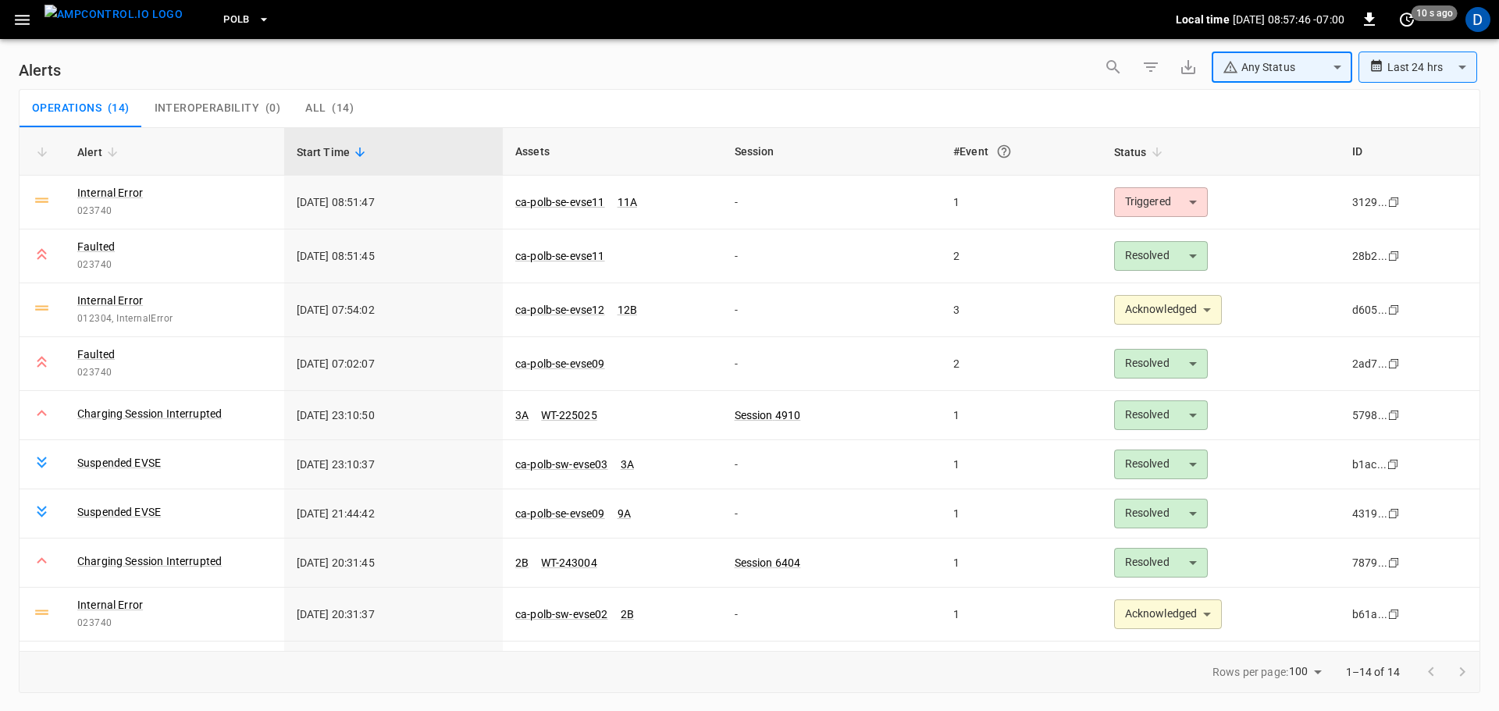
click at [942, 91] on div "Operations ( 14 ) Interoperability ( 0 ) All ( 14 )" at bounding box center [750, 108] width 1460 height 37
click at [1125, 207] on body "**********" at bounding box center [749, 353] width 1499 height 706
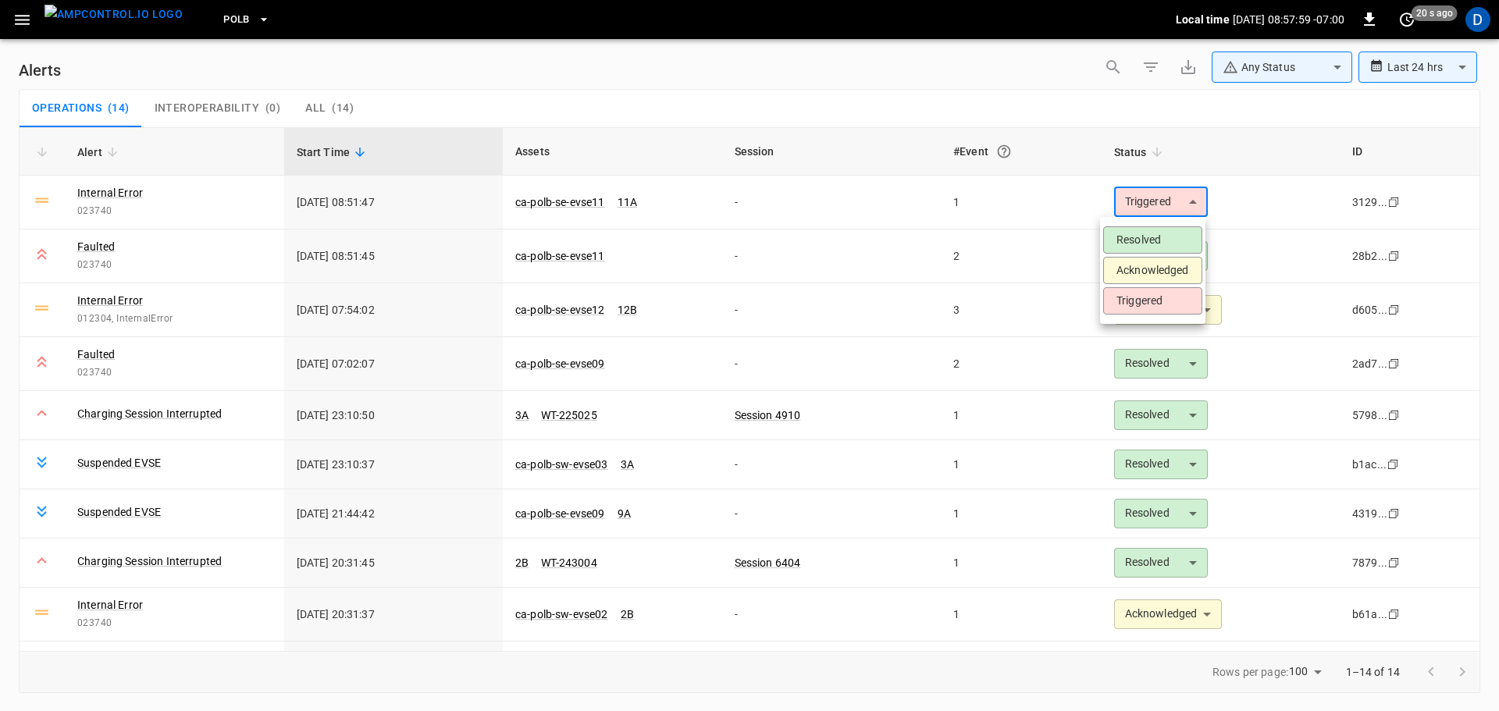
click at [1167, 271] on li "Acknowledged" at bounding box center [1152, 270] width 99 height 27
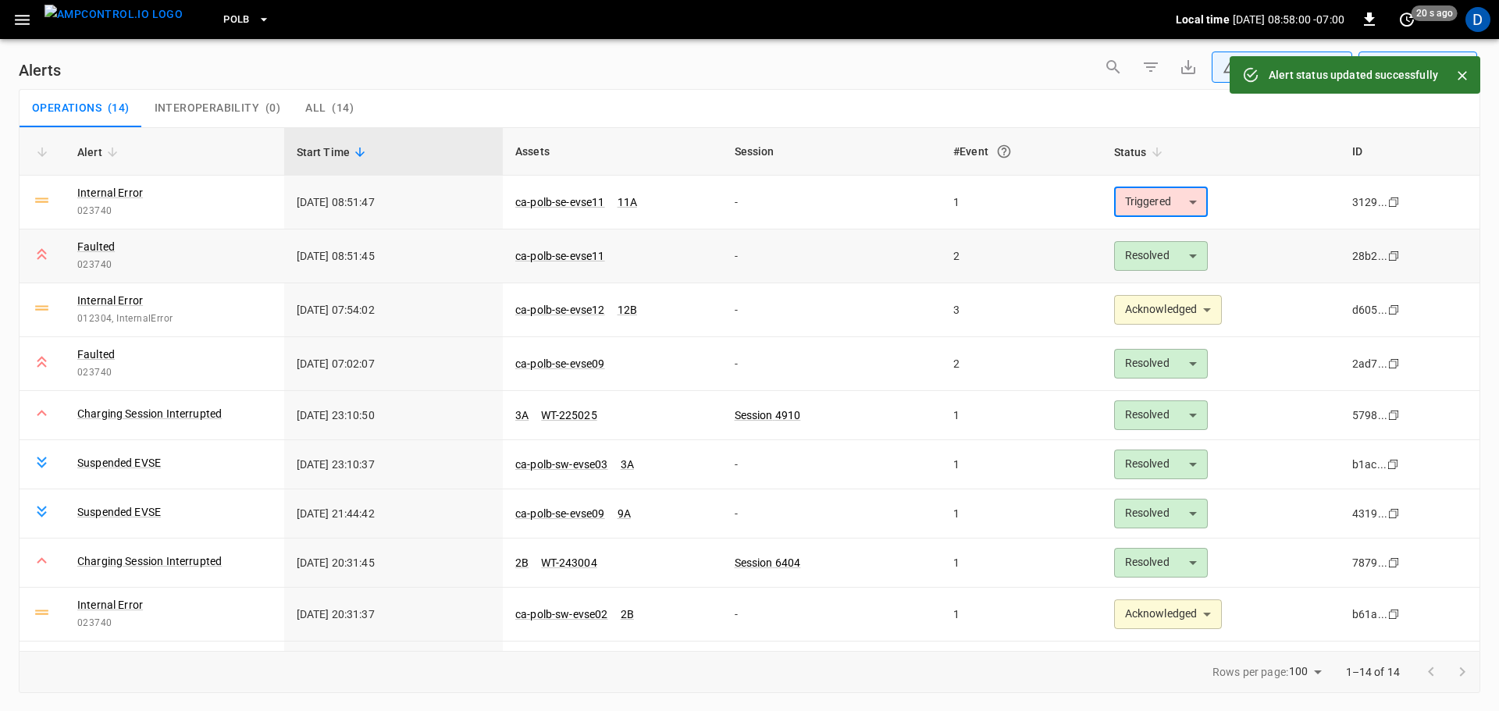
type input "**********"
click at [582, 255] on link "ca-polb-se-evse11" at bounding box center [560, 256] width 96 height 19
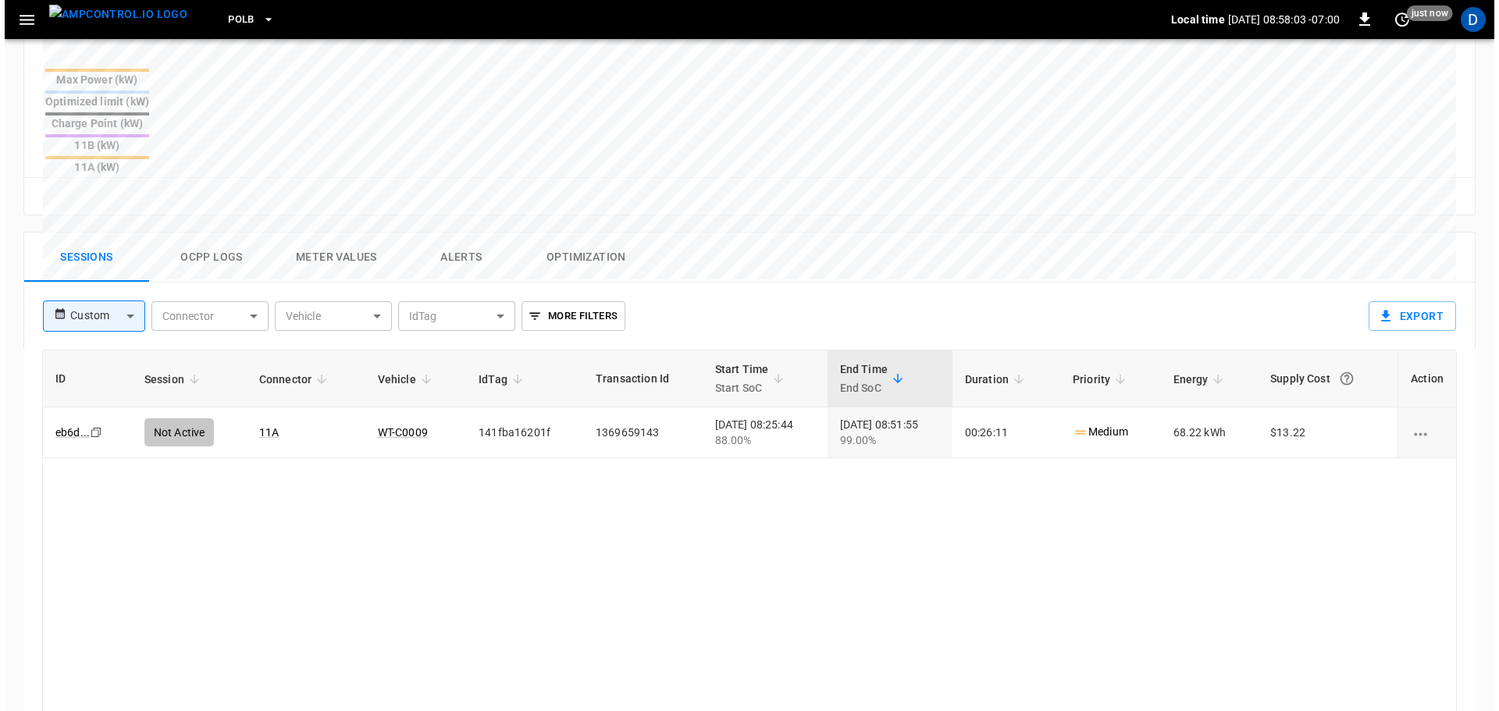
scroll to position [436, 0]
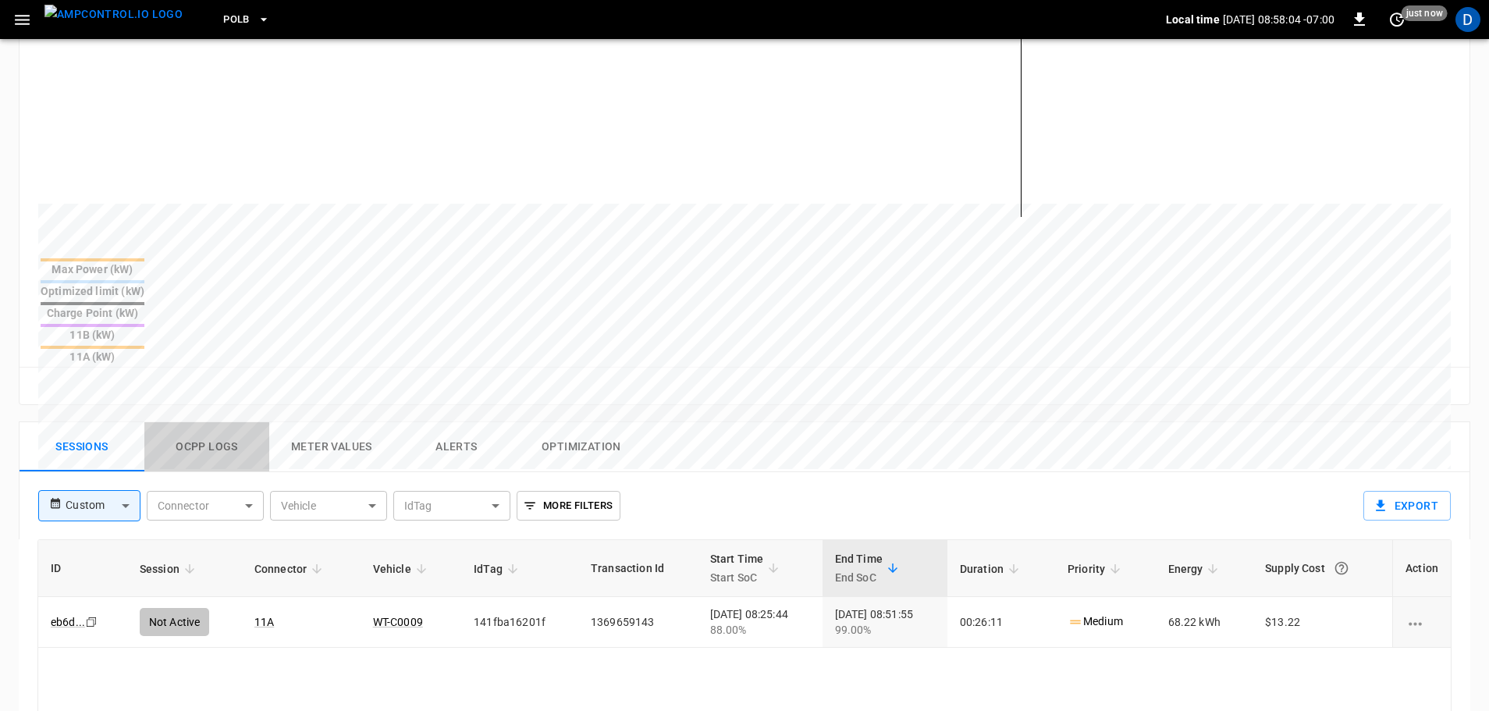
click at [210, 422] on button "Ocpp logs" at bounding box center [206, 447] width 125 height 50
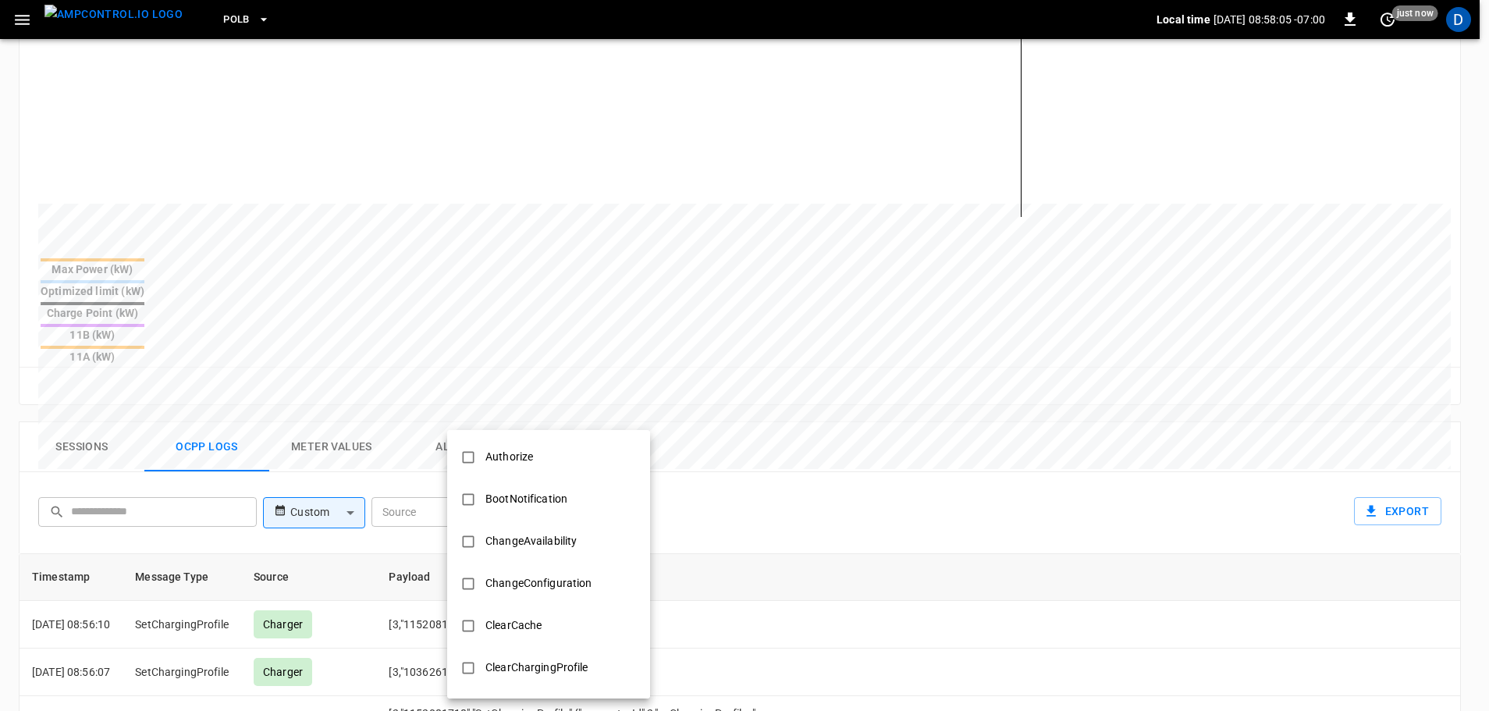
click at [547, 438] on body "PoLB Local time [DATE] 08:58:05 -07:00 0 just now D ca-polb-se-evse11 Remote Co…" at bounding box center [744, 338] width 1489 height 1549
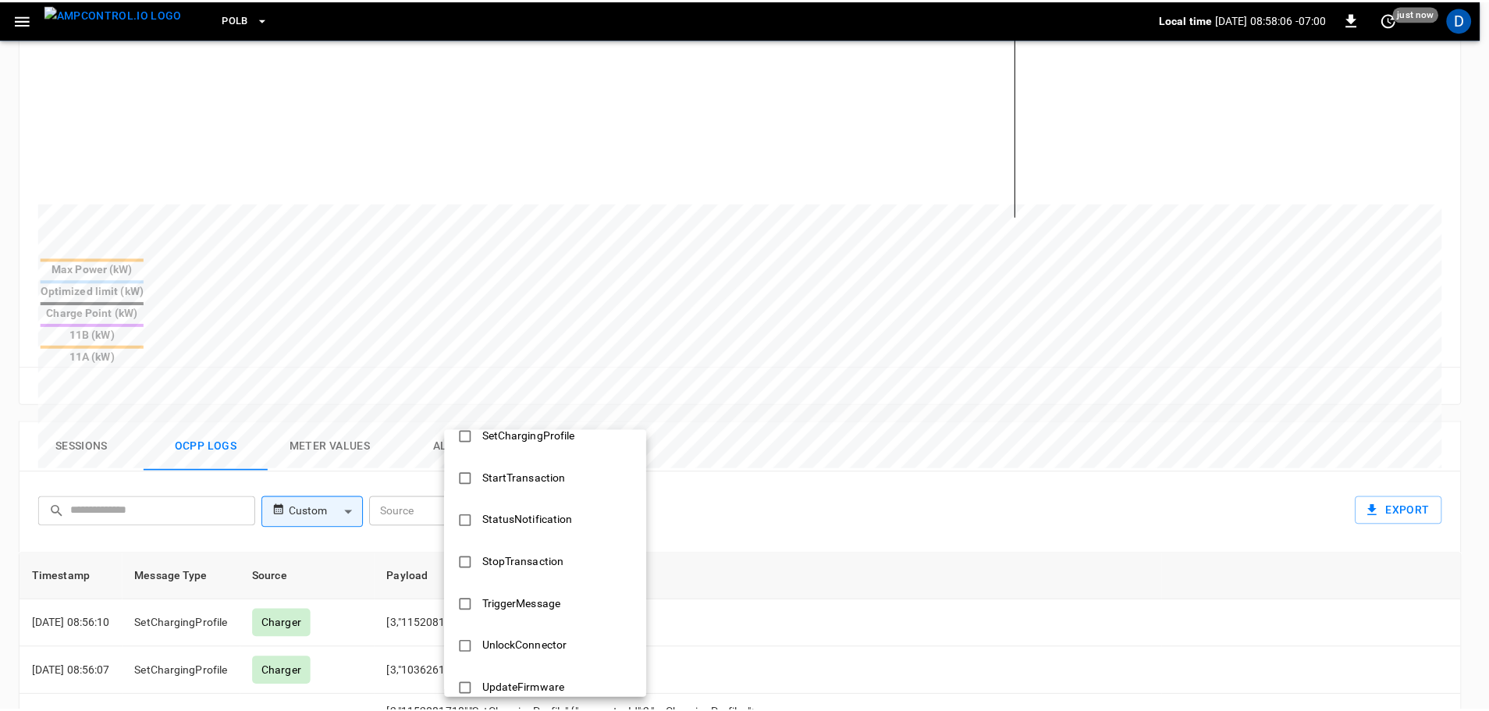
scroll to position [756, 0]
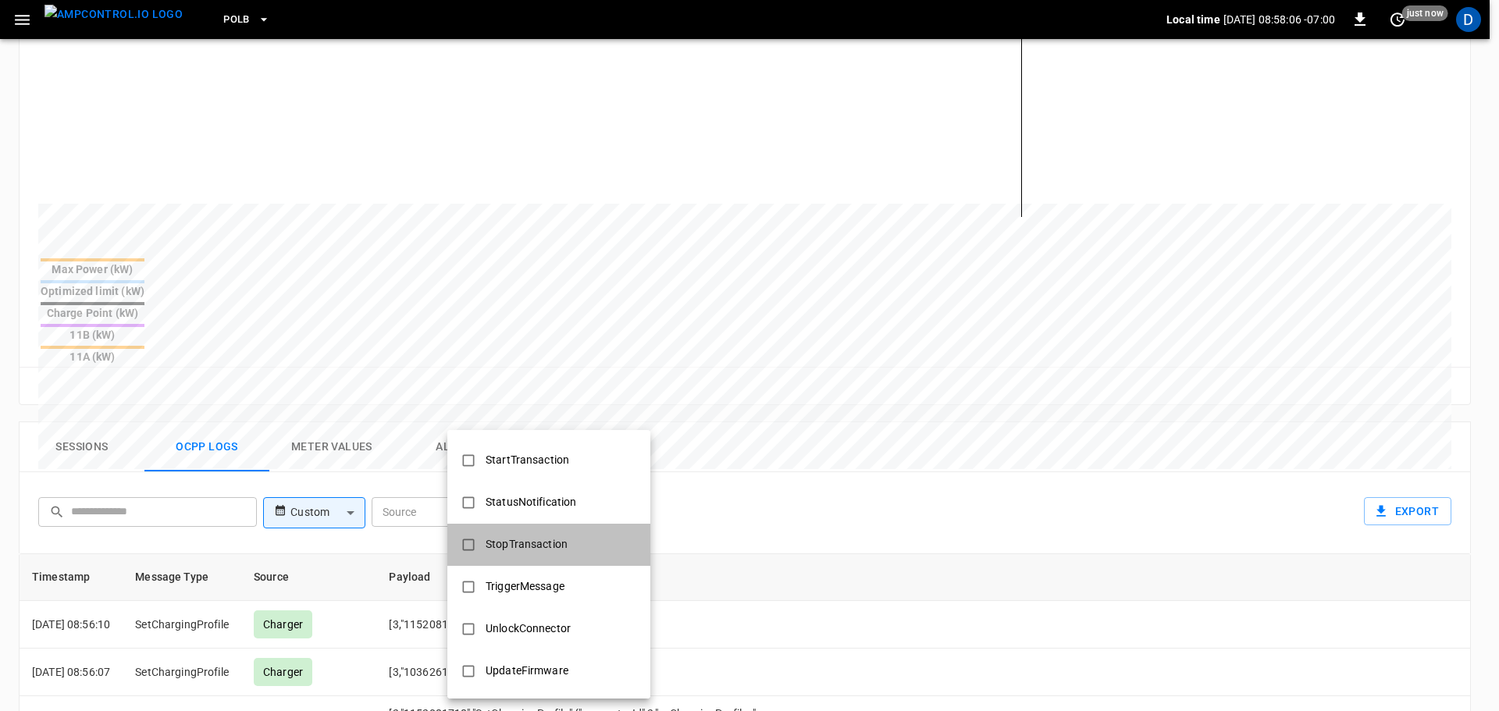
click at [550, 540] on div "StopTransaction" at bounding box center [526, 544] width 101 height 29
type input "**********"
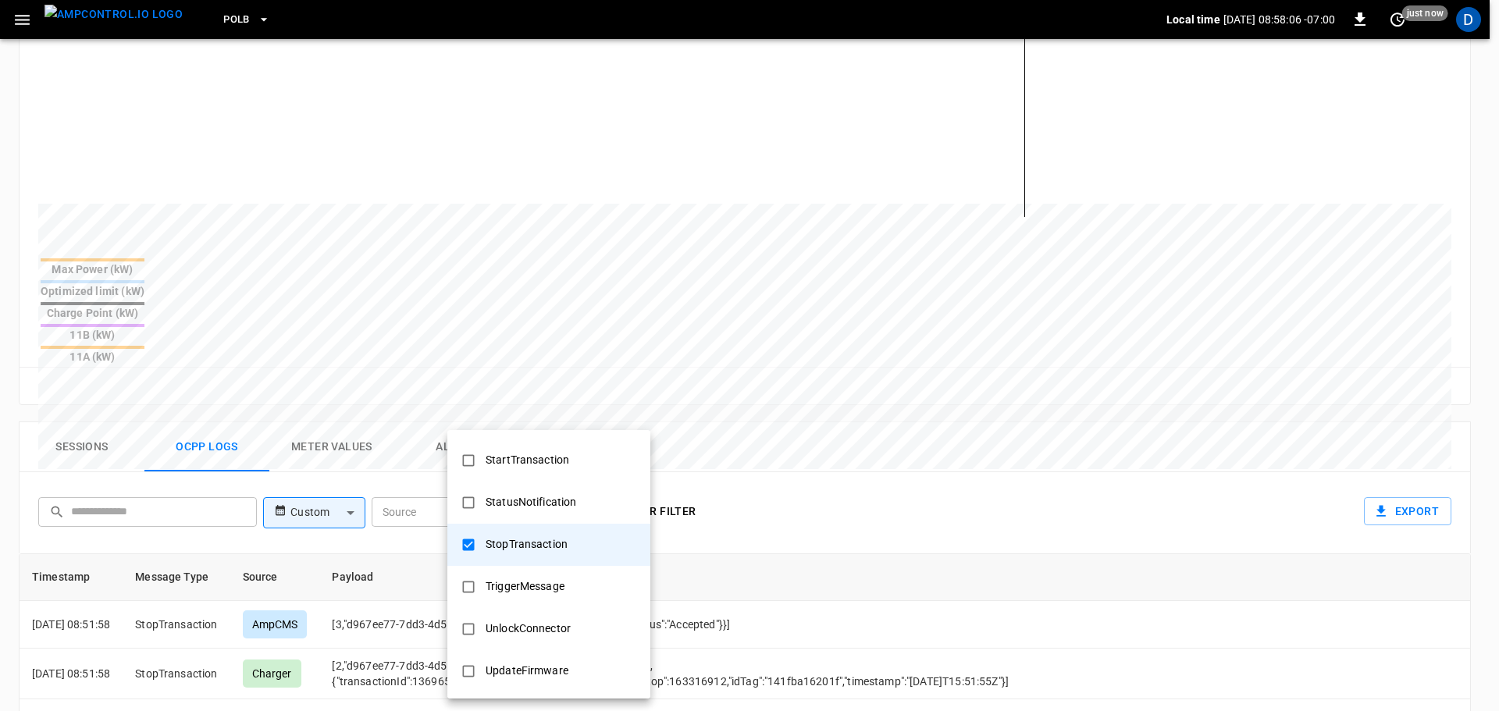
click at [742, 557] on div at bounding box center [749, 355] width 1499 height 711
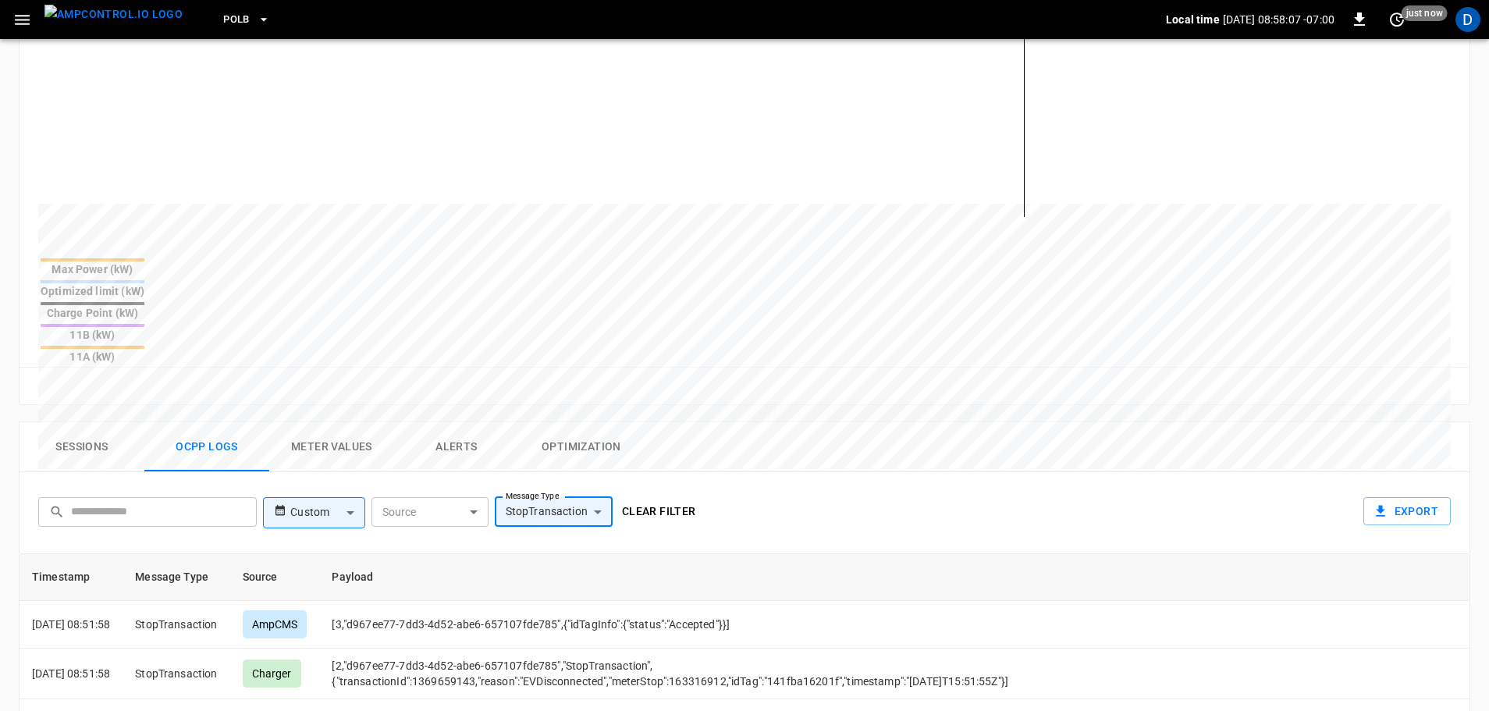
click at [645, 497] on button "Clear filter" at bounding box center [659, 511] width 87 height 29
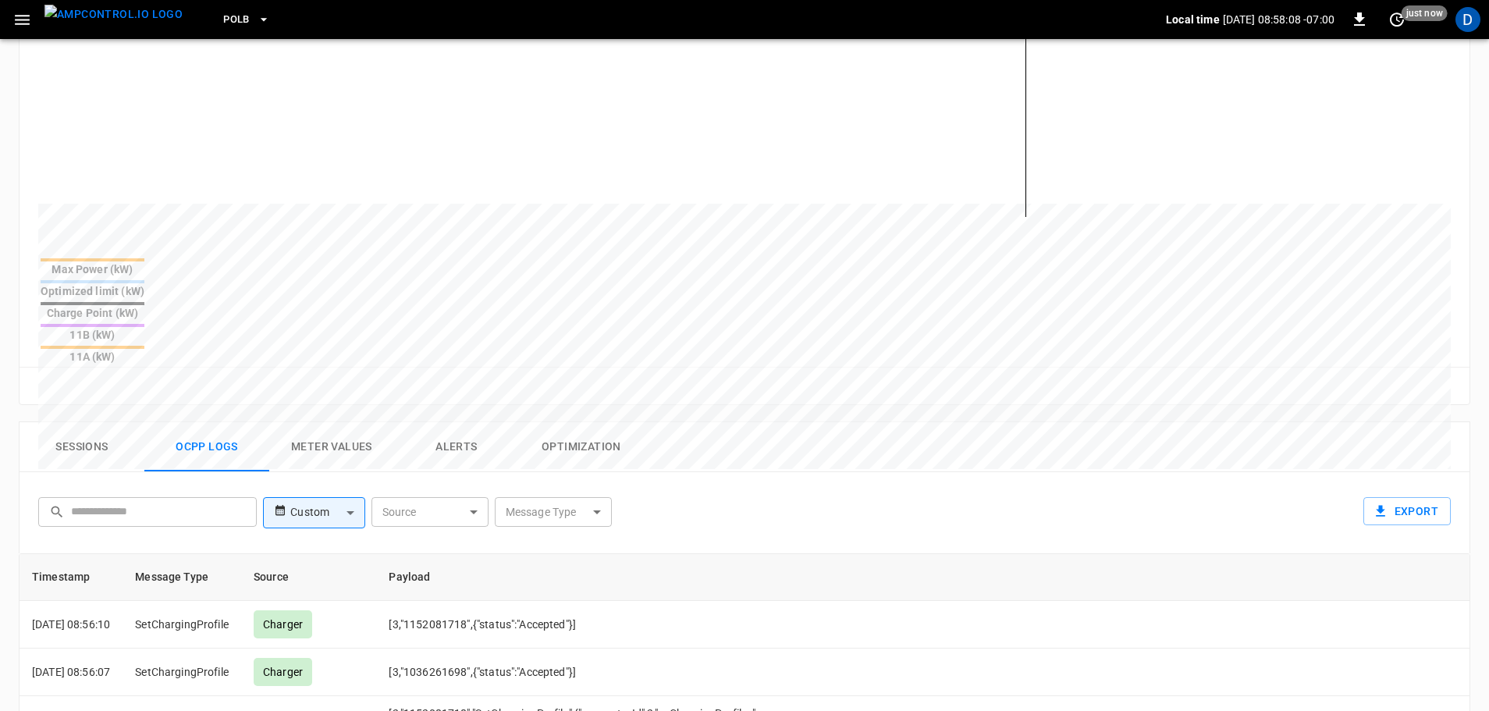
click at [85, 422] on button "Sessions" at bounding box center [82, 447] width 125 height 50
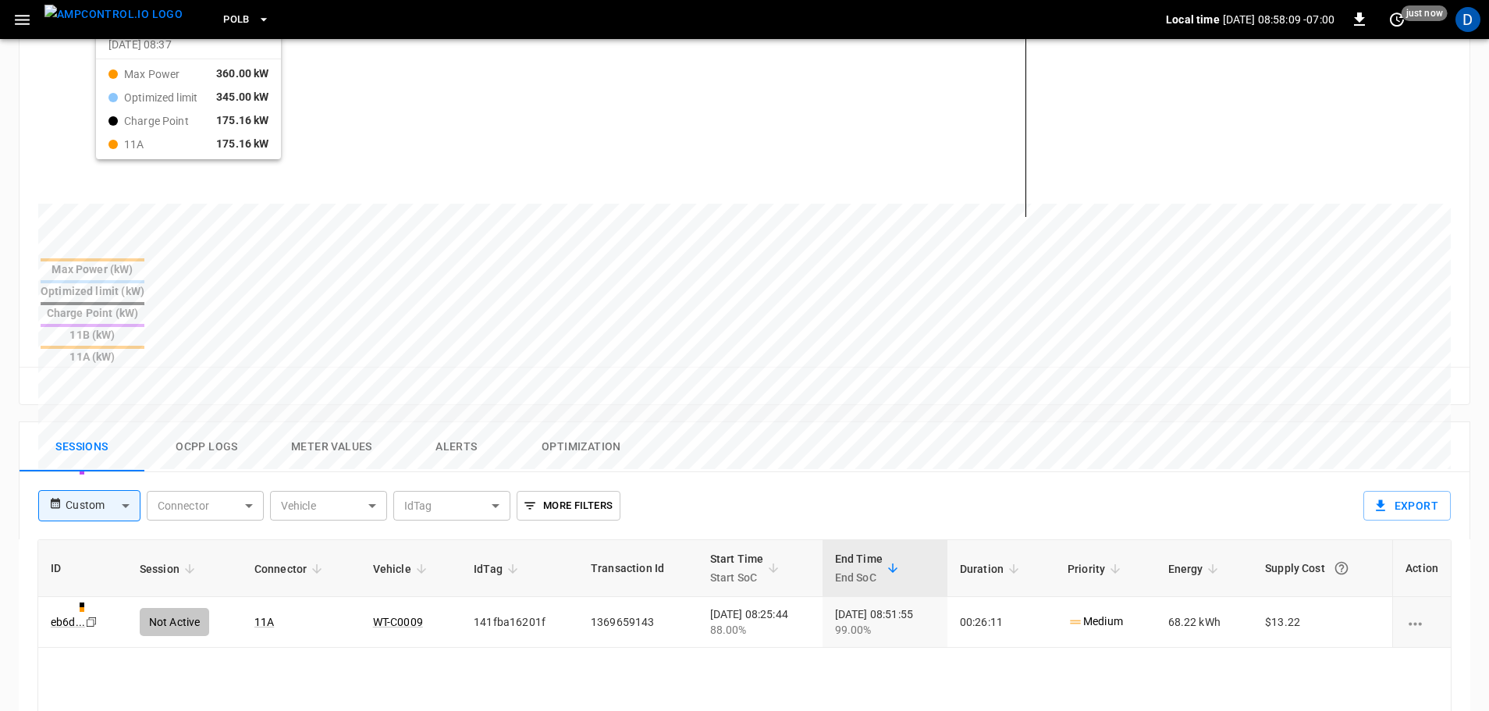
click at [116, 471] on div at bounding box center [715, 577] width 1354 height 213
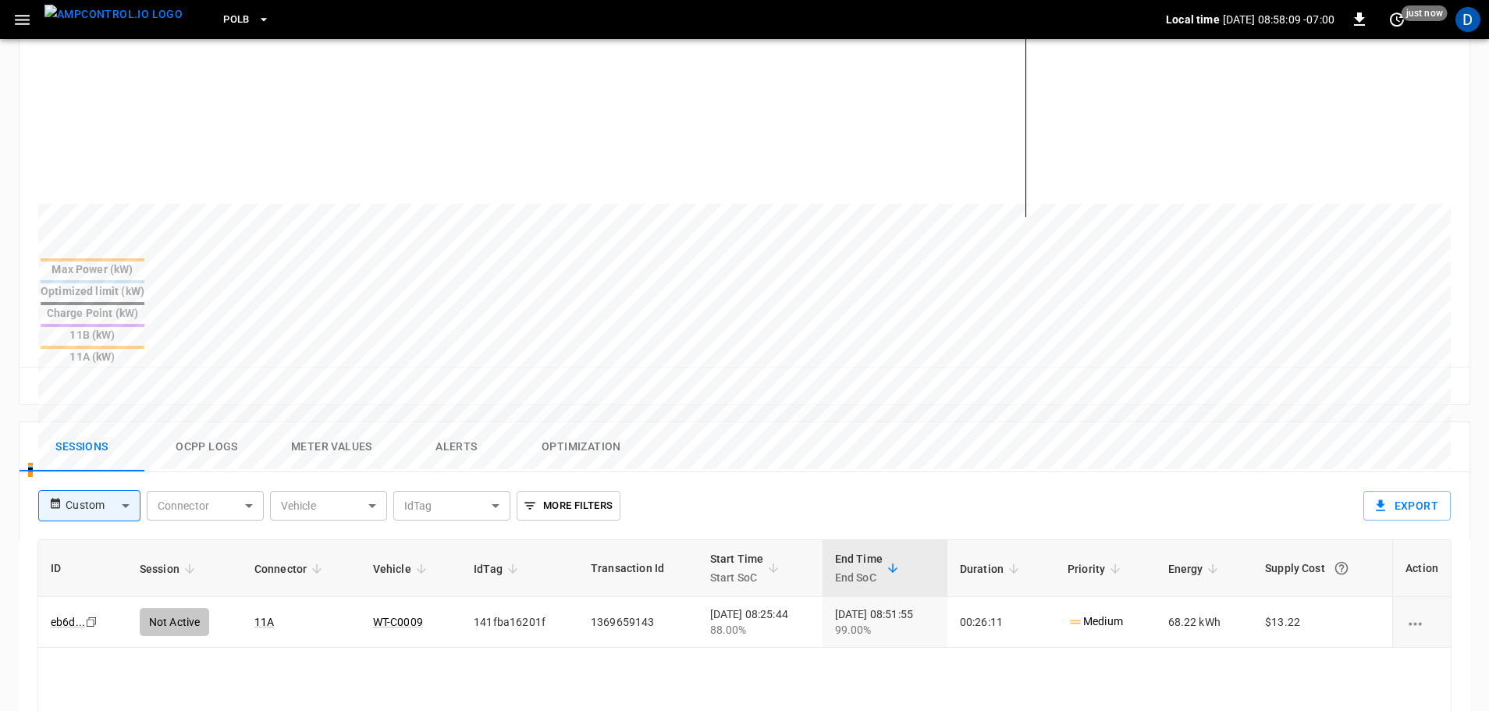
click at [117, 24] on img "menu" at bounding box center [113, 15] width 138 height 20
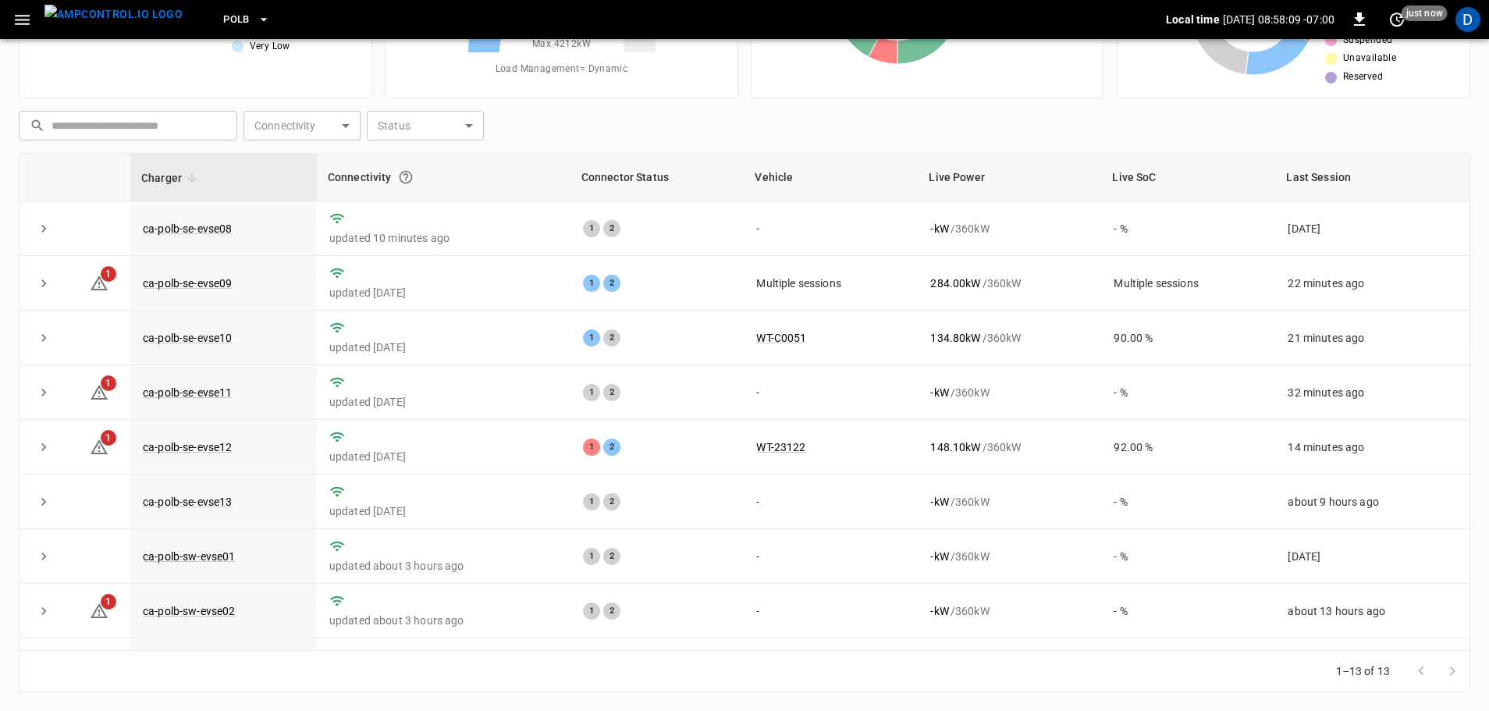
scroll to position [158, 0]
click at [205, 448] on link "ca-polb-se-evse12" at bounding box center [188, 447] width 96 height 19
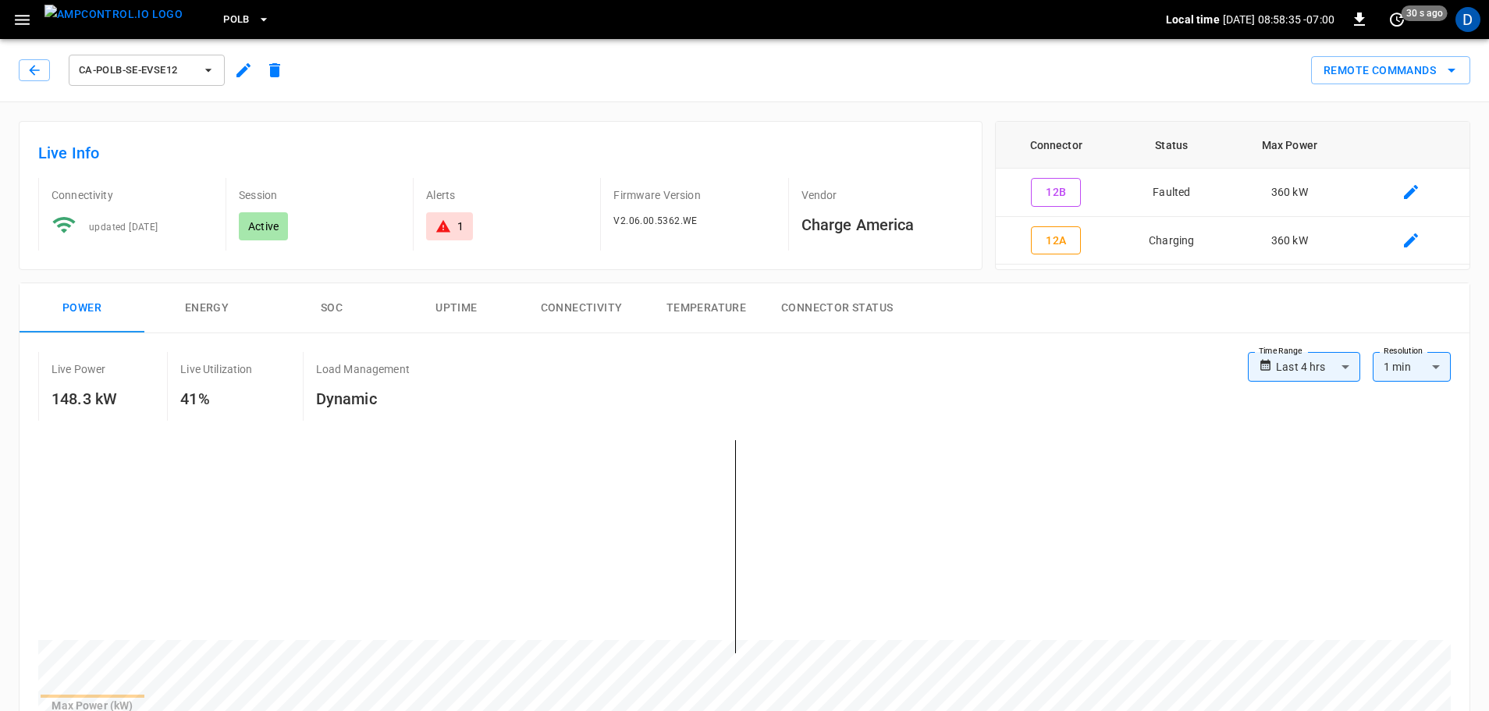
click at [130, 12] on img "menu" at bounding box center [113, 15] width 138 height 20
